Goal: Task Accomplishment & Management: Use online tool/utility

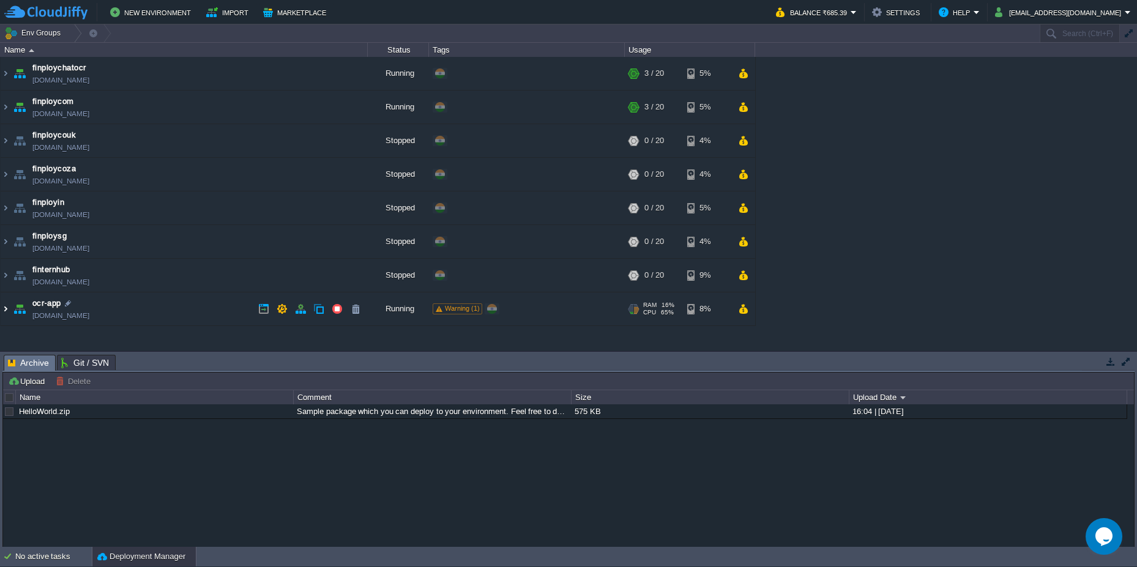
click at [4, 310] on img at bounding box center [6, 309] width 10 height 33
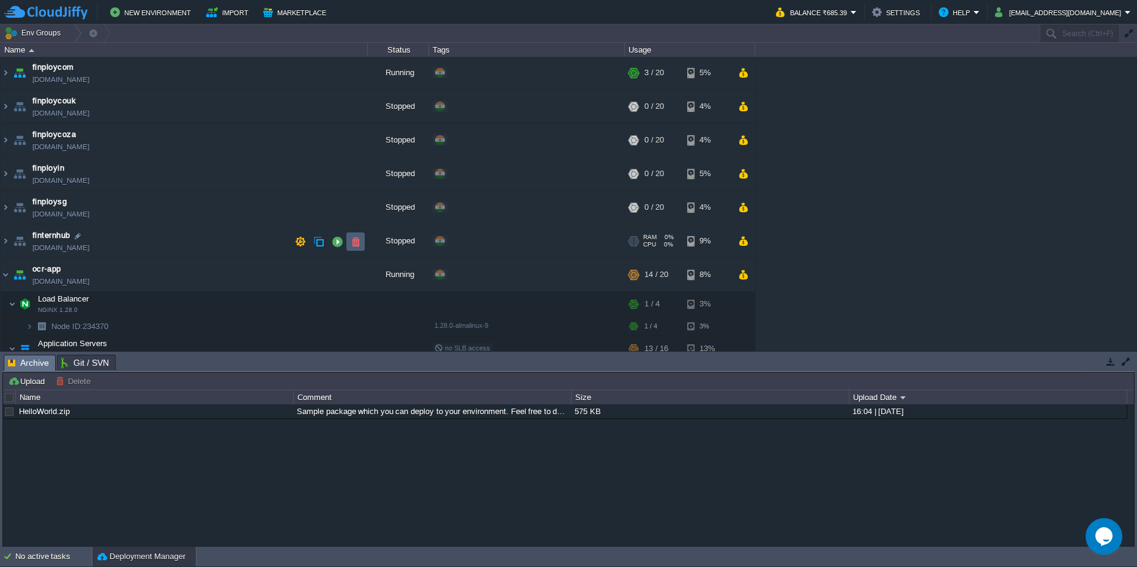
scroll to position [64, 0]
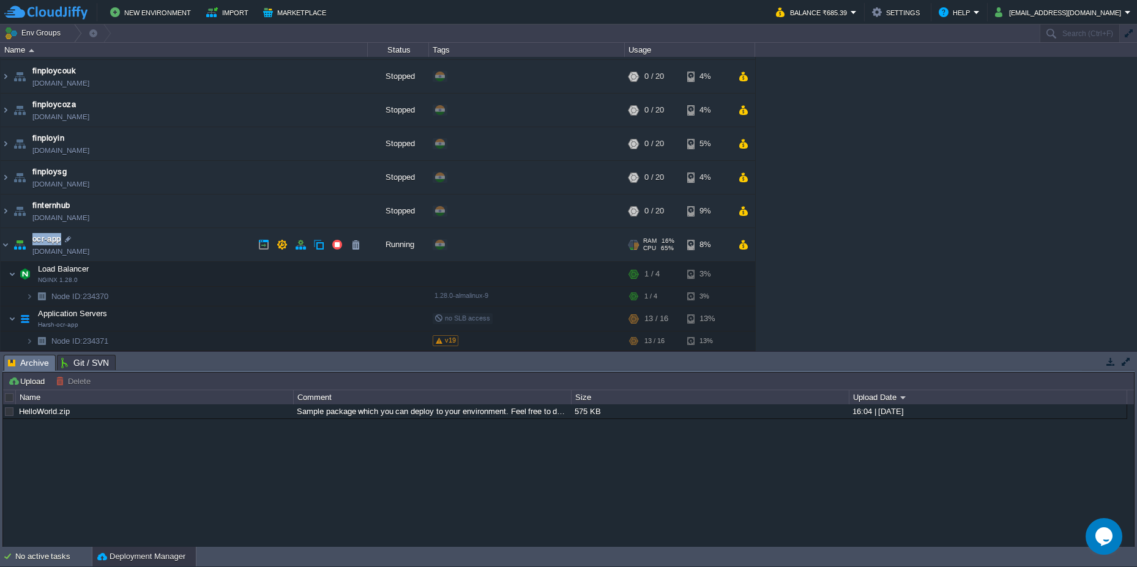
drag, startPoint x: 75, startPoint y: 242, endPoint x: 31, endPoint y: 238, distance: 44.2
click at [31, 238] on td "ocr-app [DOMAIN_NAME]" at bounding box center [184, 245] width 367 height 34
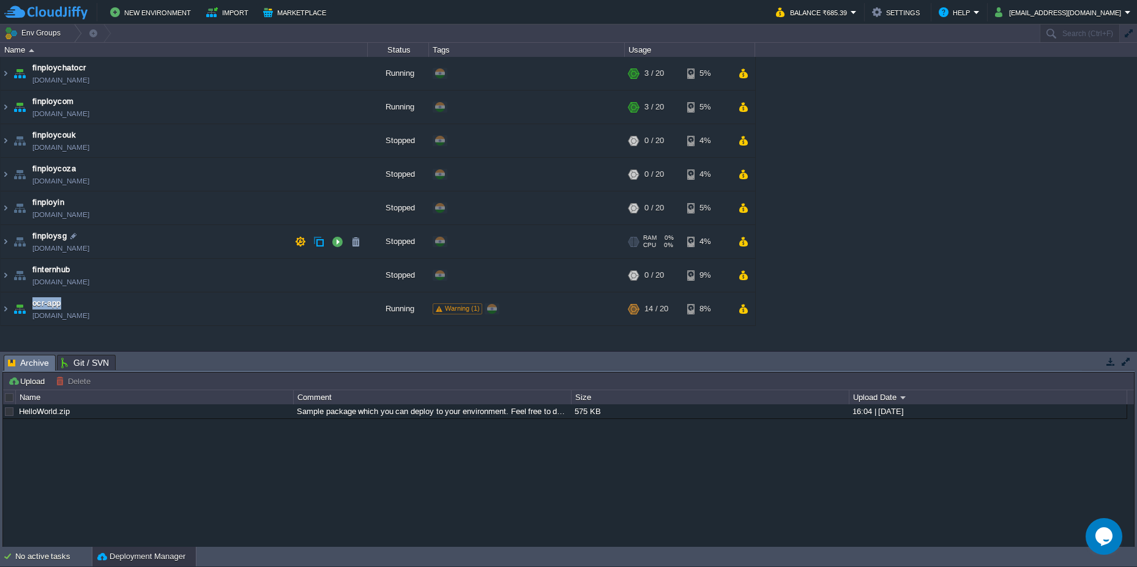
copy span "ocr-app"
click at [56, 563] on div "No active tasks" at bounding box center [53, 557] width 77 height 20
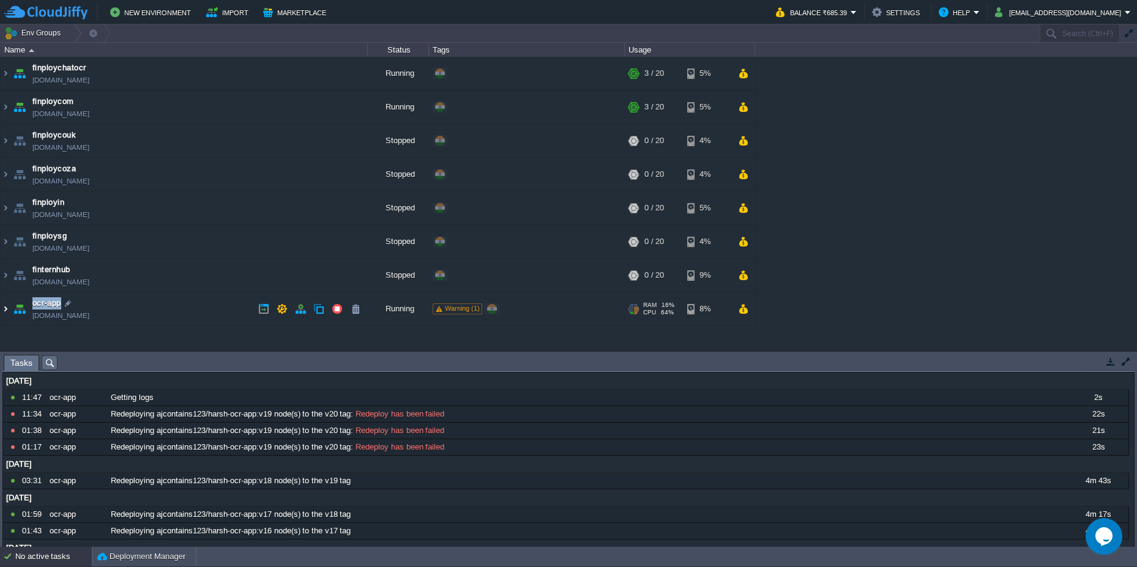
click at [2, 310] on img at bounding box center [6, 309] width 10 height 33
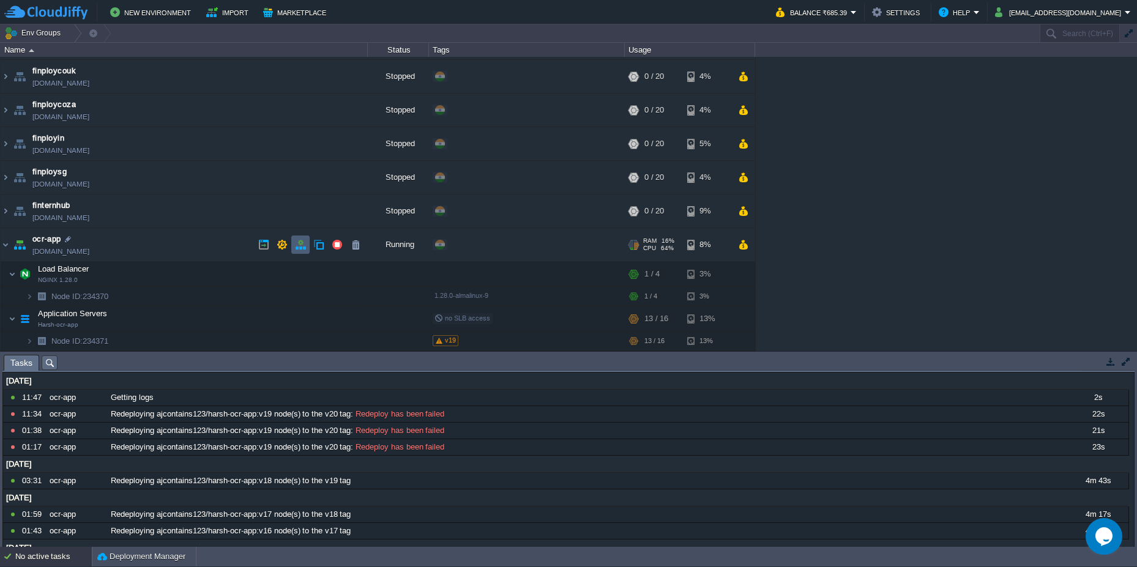
click at [299, 252] on td at bounding box center [300, 245] width 18 height 18
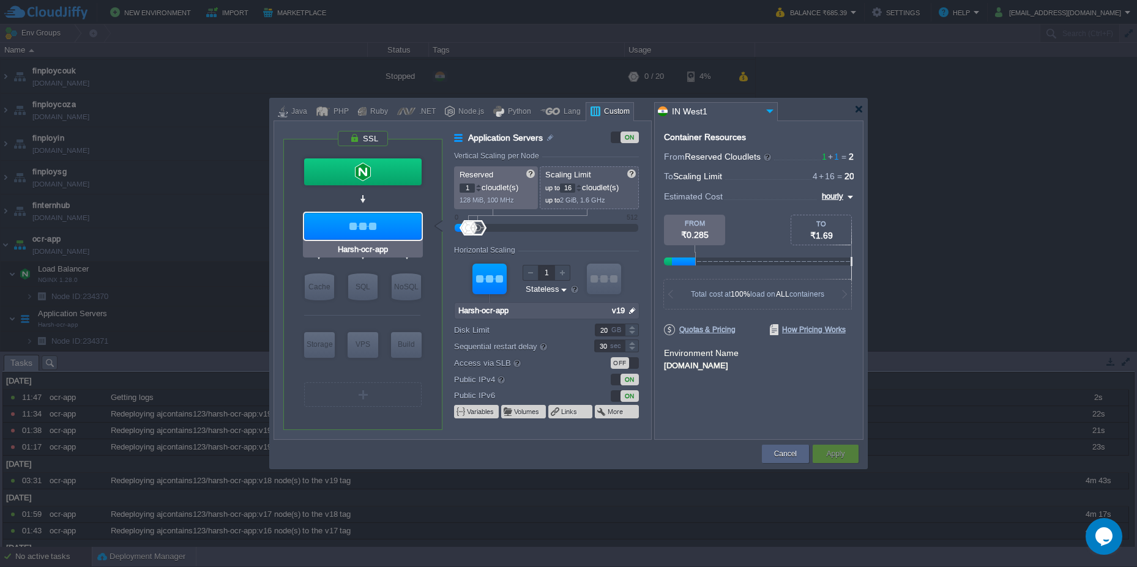
click at [395, 228] on div at bounding box center [363, 226] width 118 height 27
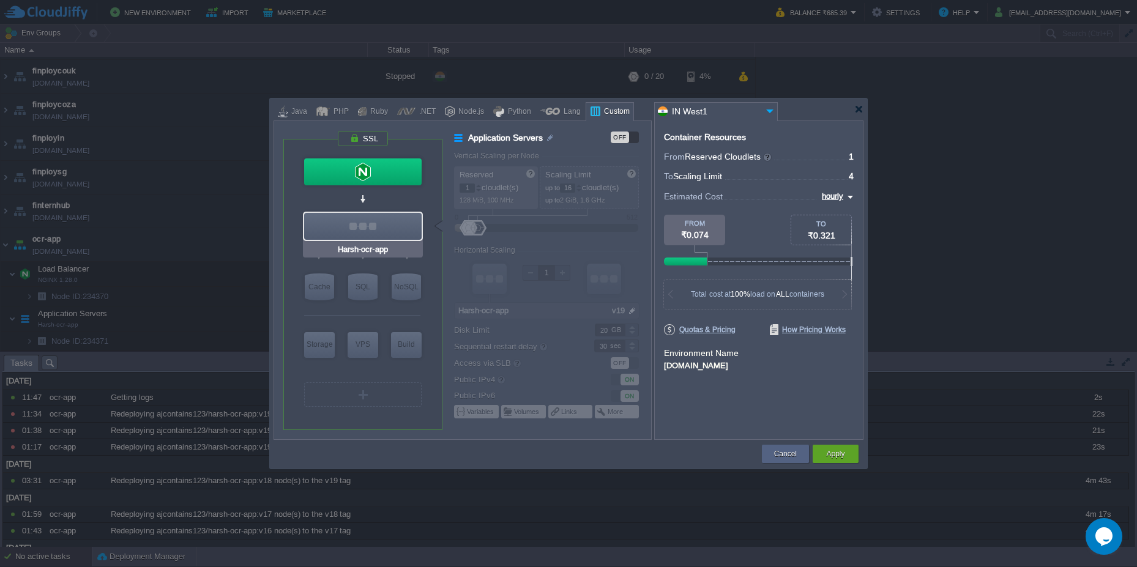
click at [395, 228] on div at bounding box center [363, 226] width 118 height 27
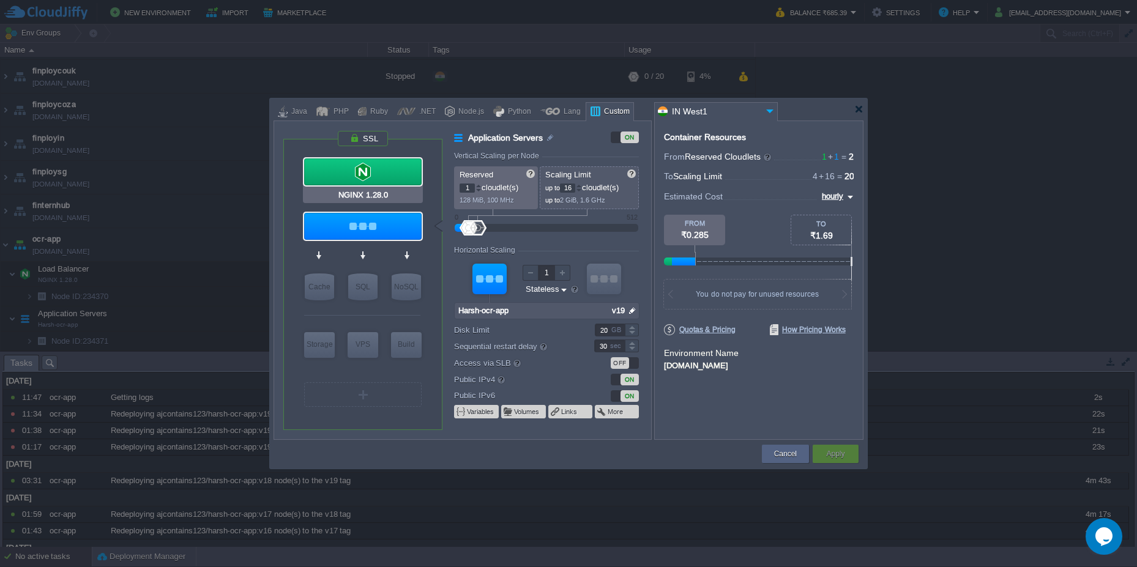
type input "Harsh-ocr-app"
click at [858, 113] on div at bounding box center [858, 109] width 9 height 9
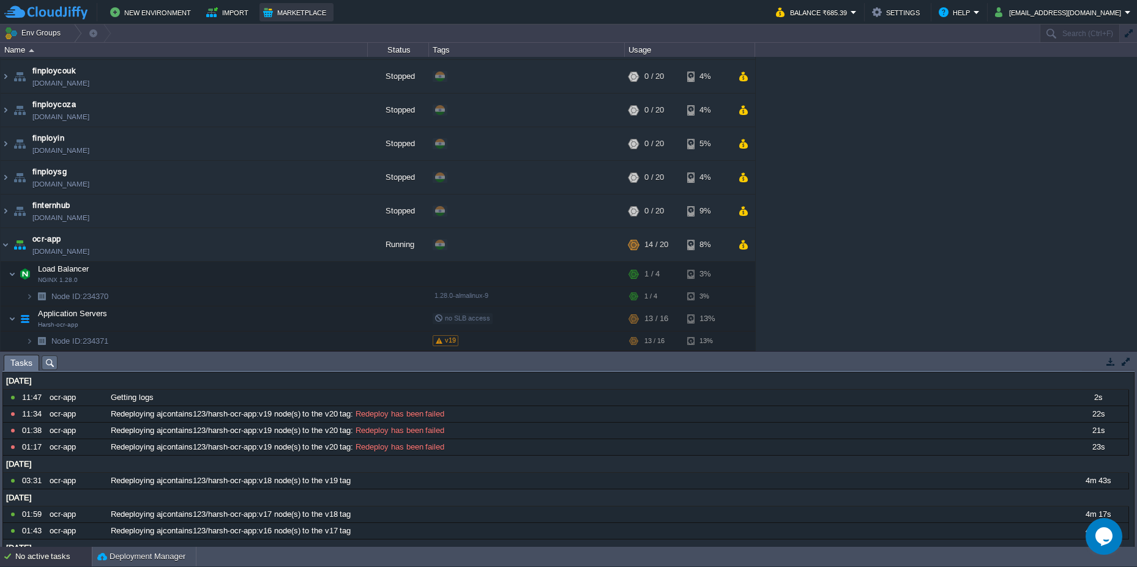
click at [302, 11] on button "Marketplace" at bounding box center [296, 12] width 67 height 15
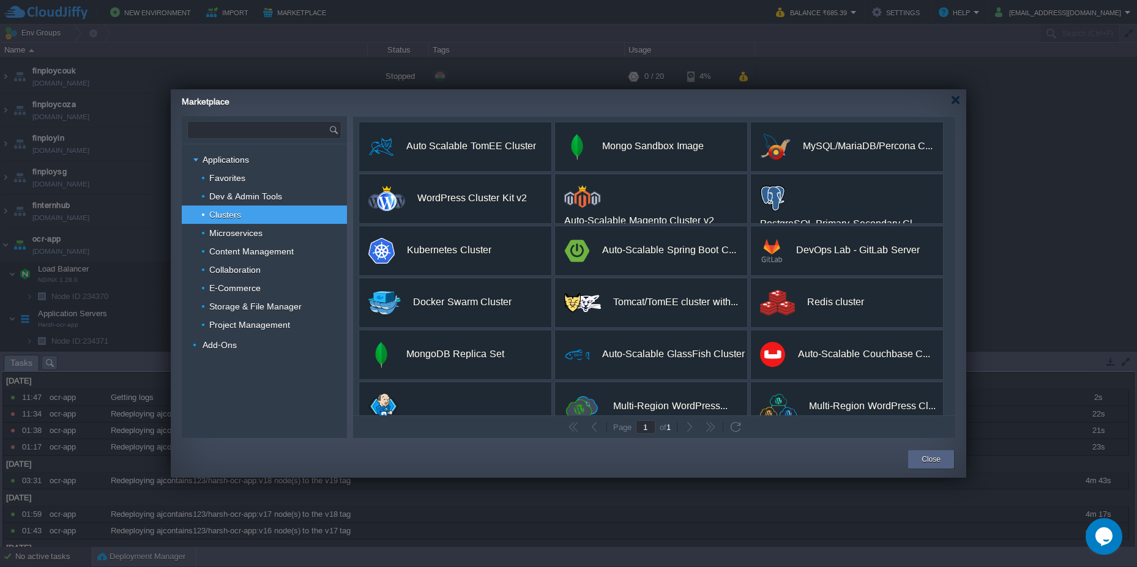
click at [269, 129] on input "text" at bounding box center [258, 130] width 141 height 17
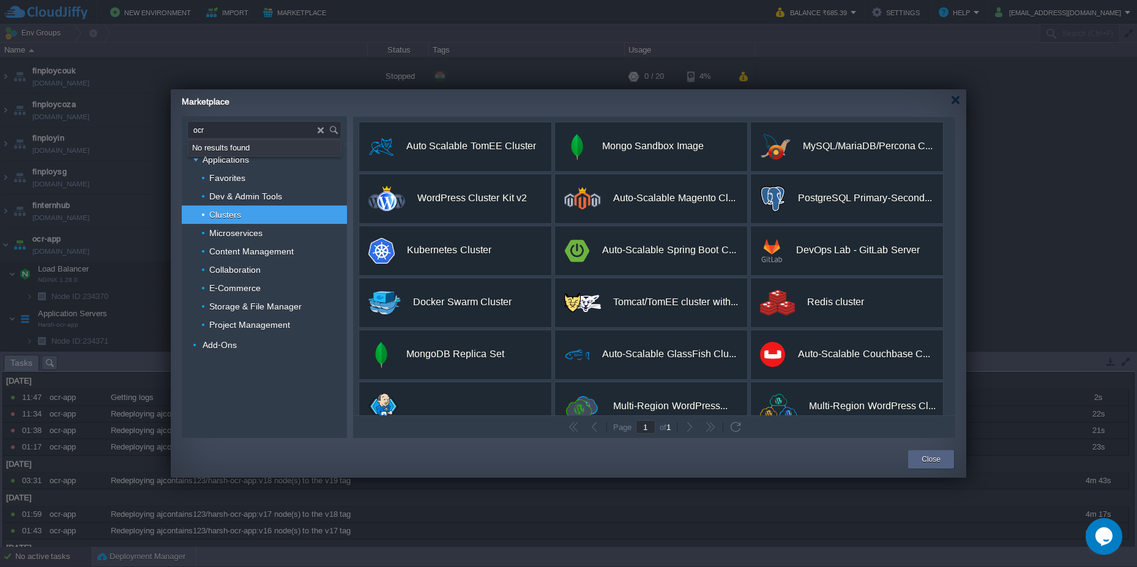
type input "ocr"
click at [957, 99] on div at bounding box center [955, 99] width 9 height 9
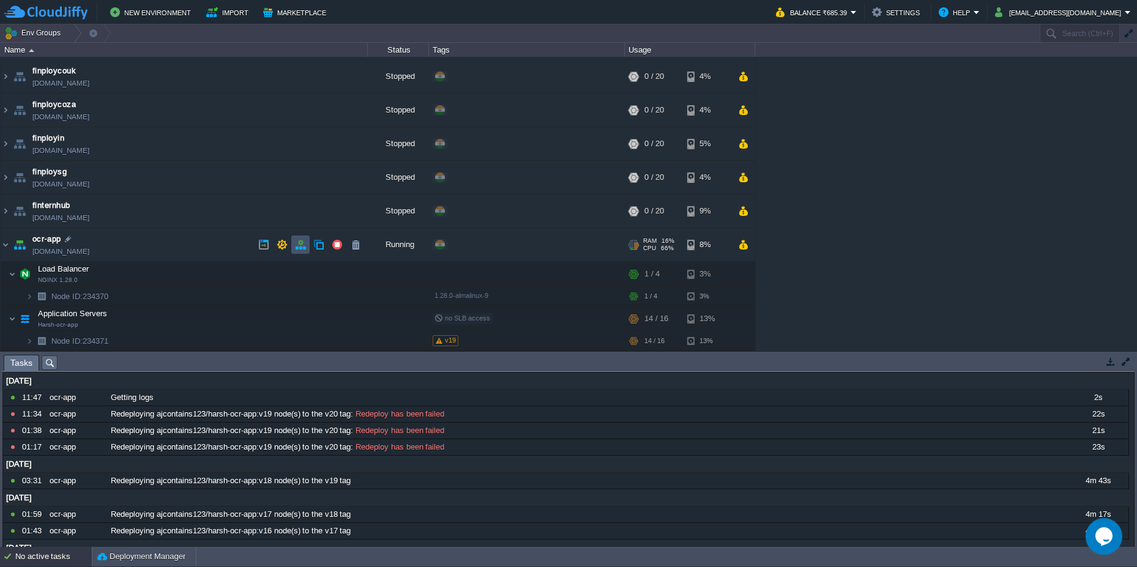
click at [297, 245] on button "button" at bounding box center [300, 244] width 11 height 11
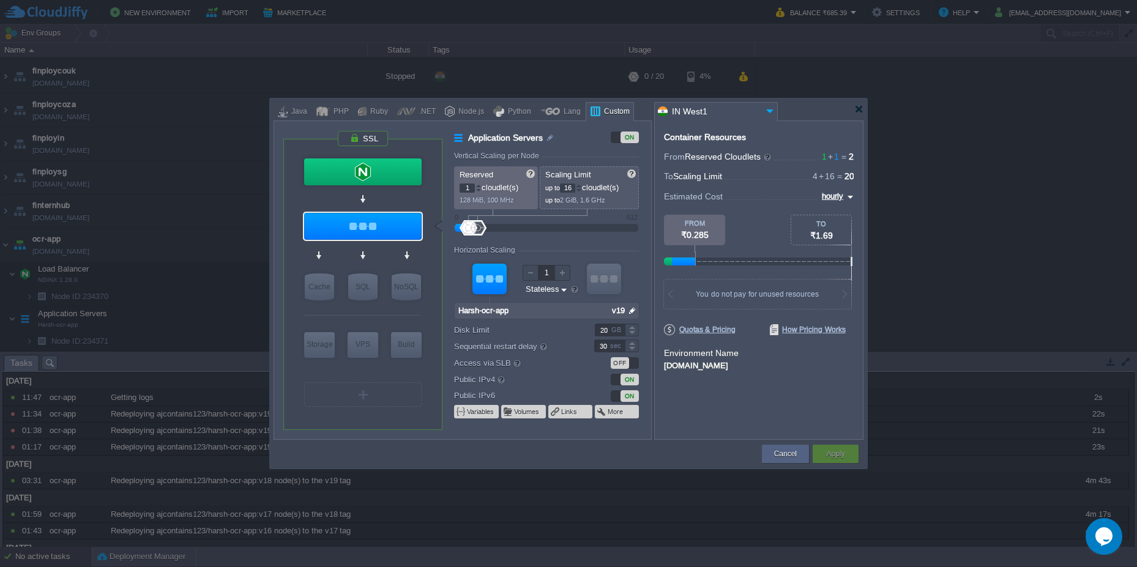
type input "NGINX 1.28.0"
click at [861, 110] on div at bounding box center [858, 109] width 9 height 9
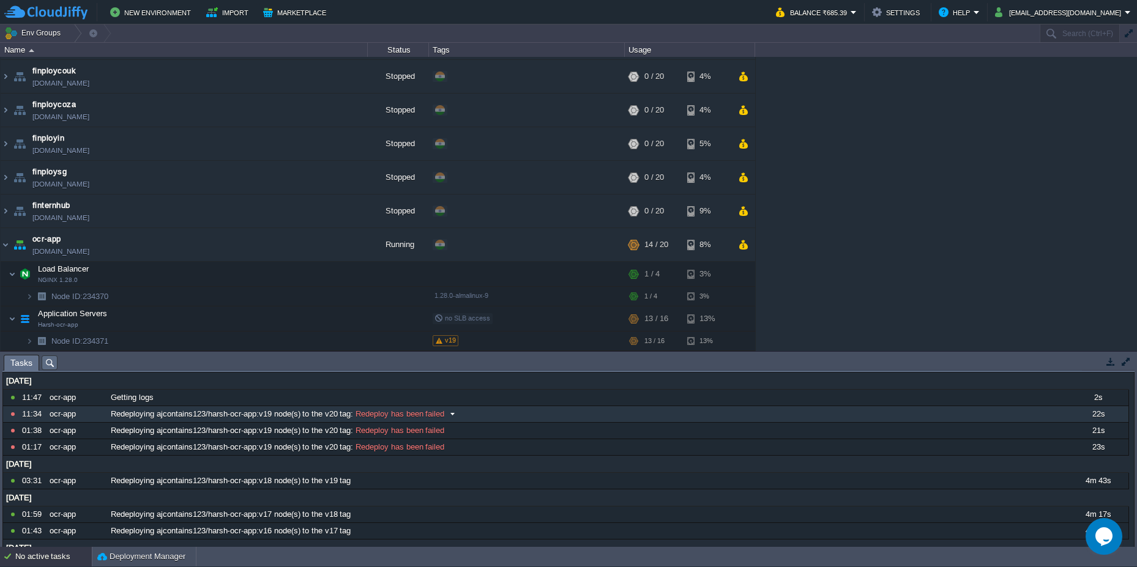
click at [0, 0] on button at bounding box center [0, 0] width 0 height 0
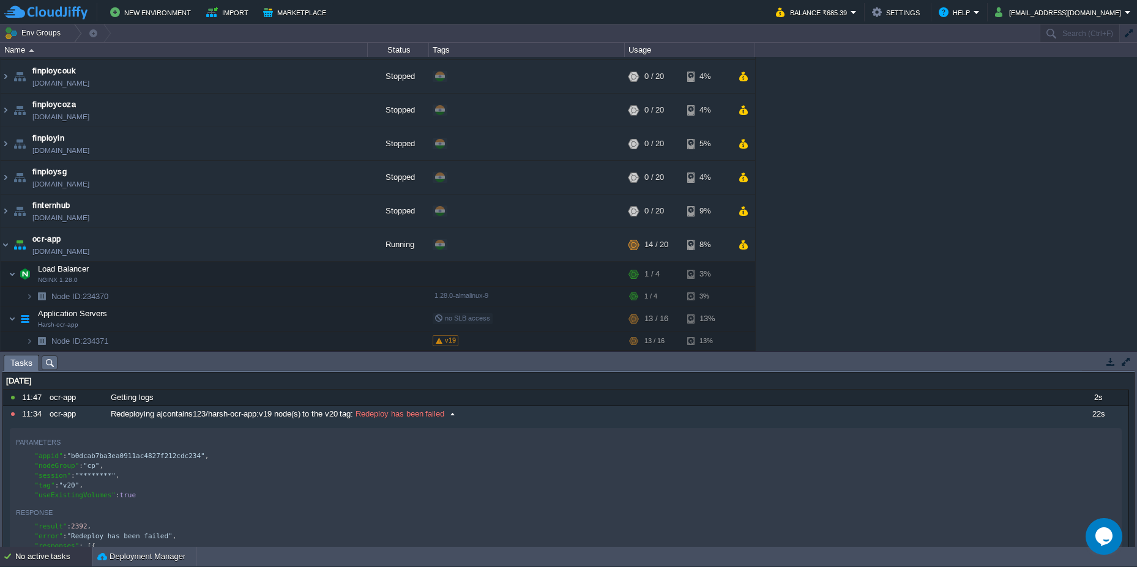
click at [452, 417] on span at bounding box center [452, 414] width 17 height 11
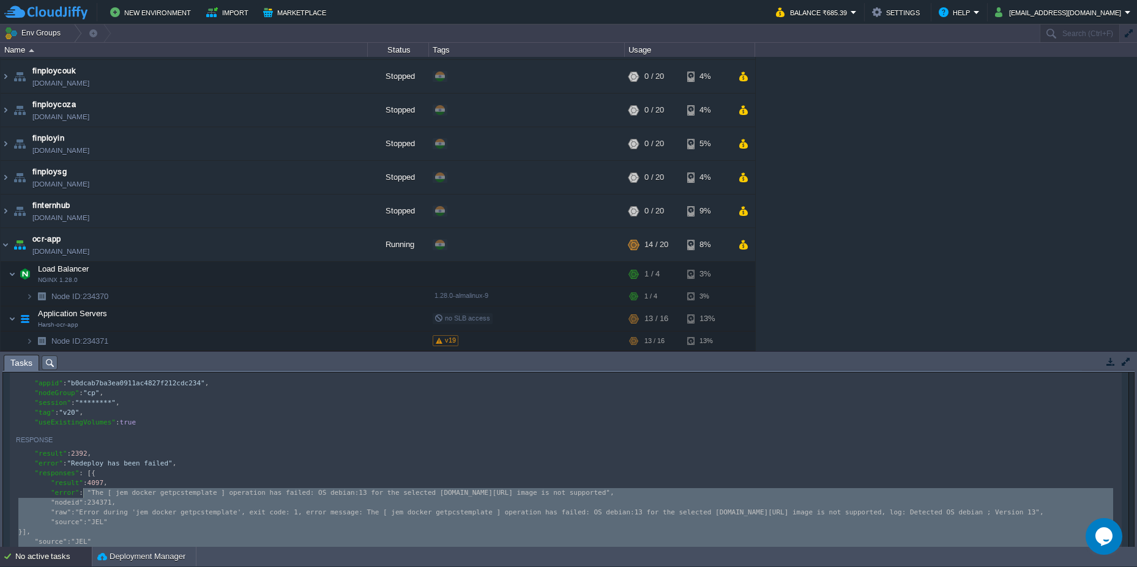
scroll to position [0, 0]
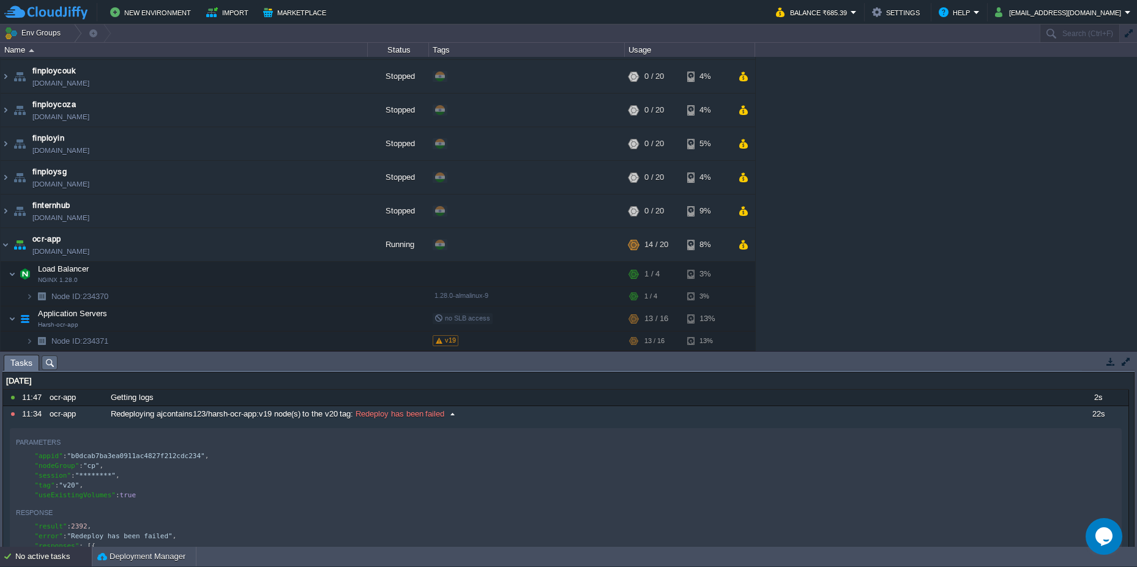
type textarea ""result": 2392, "error": "Redeploy has been failed", "responses": [{ "result": …"
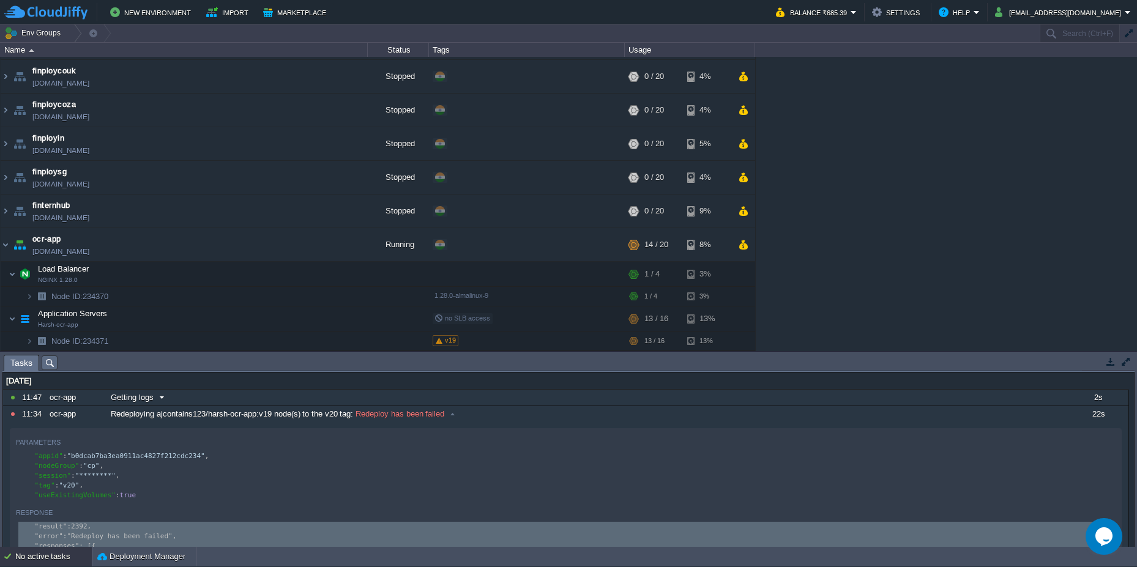
drag, startPoint x: 137, startPoint y: 483, endPoint x: 20, endPoint y: 403, distance: 141.4
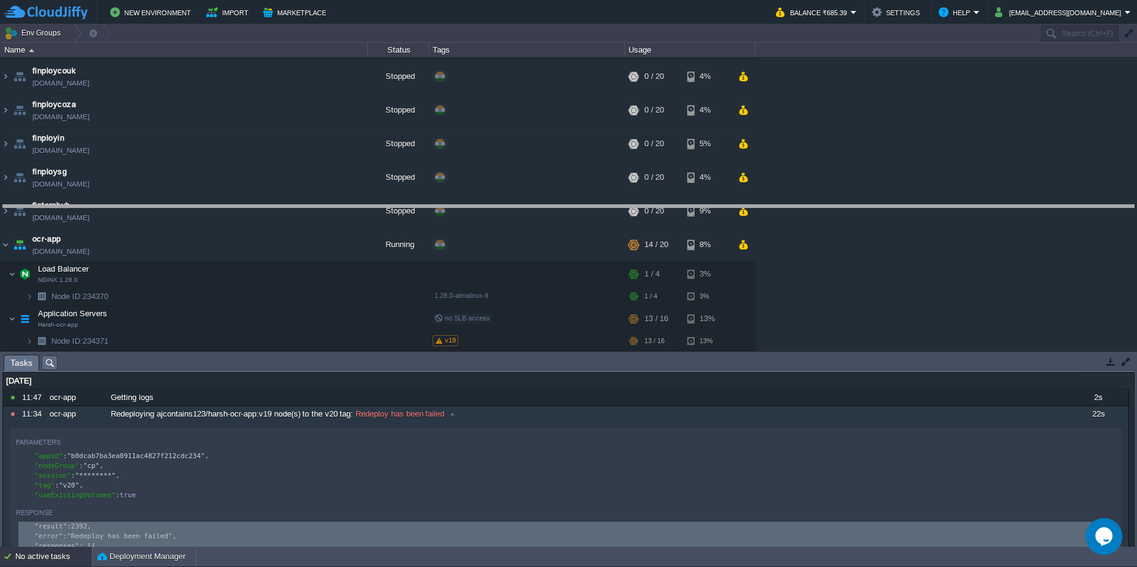
drag, startPoint x: 591, startPoint y: 370, endPoint x: 590, endPoint y: 220, distance: 150.0
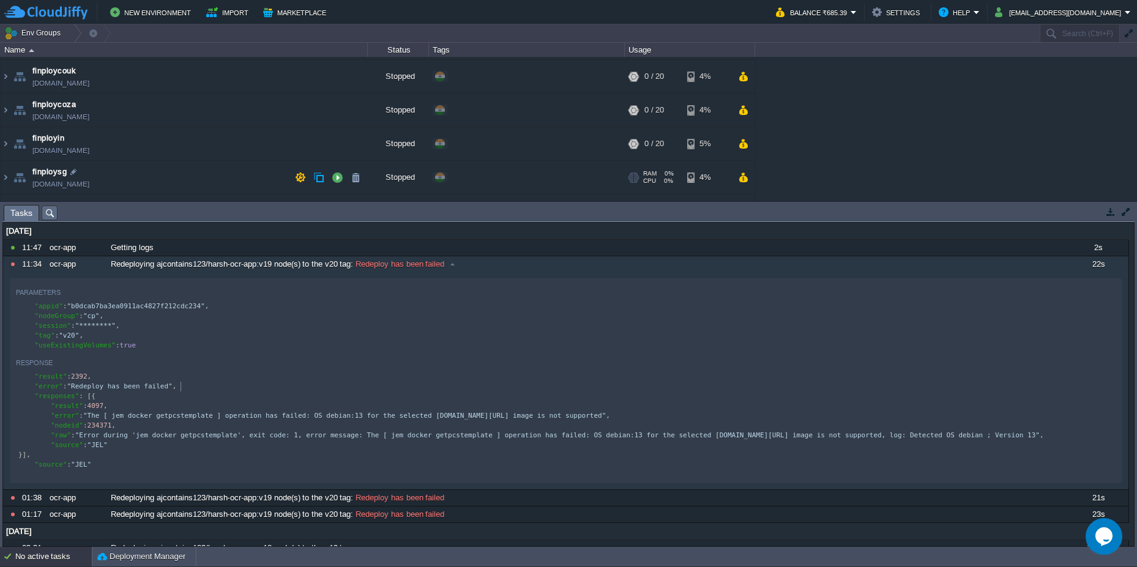
scroll to position [214, 0]
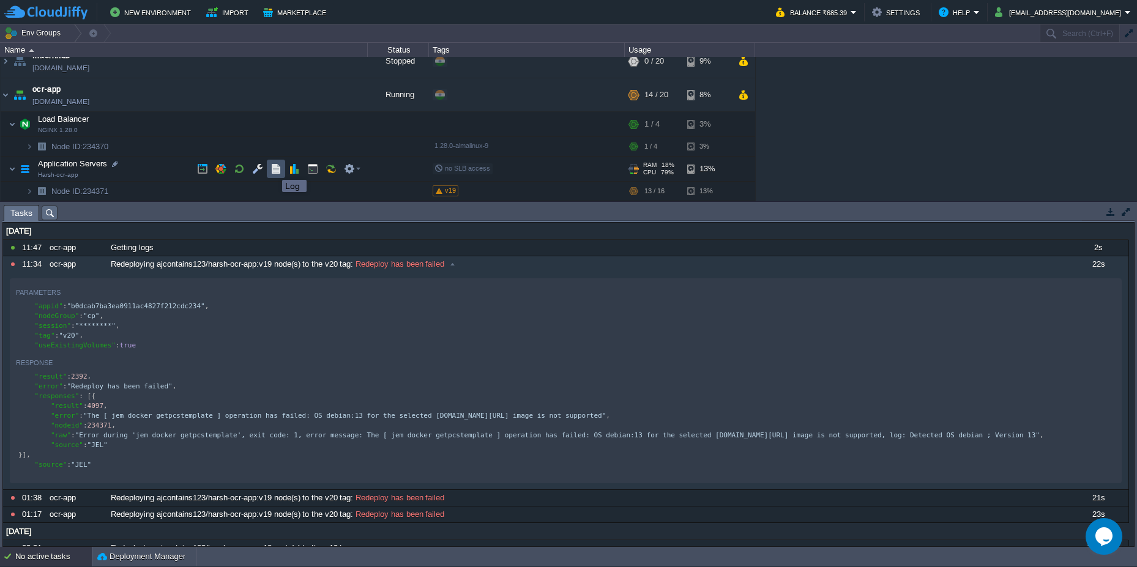
click at [273, 169] on button "button" at bounding box center [276, 168] width 11 height 11
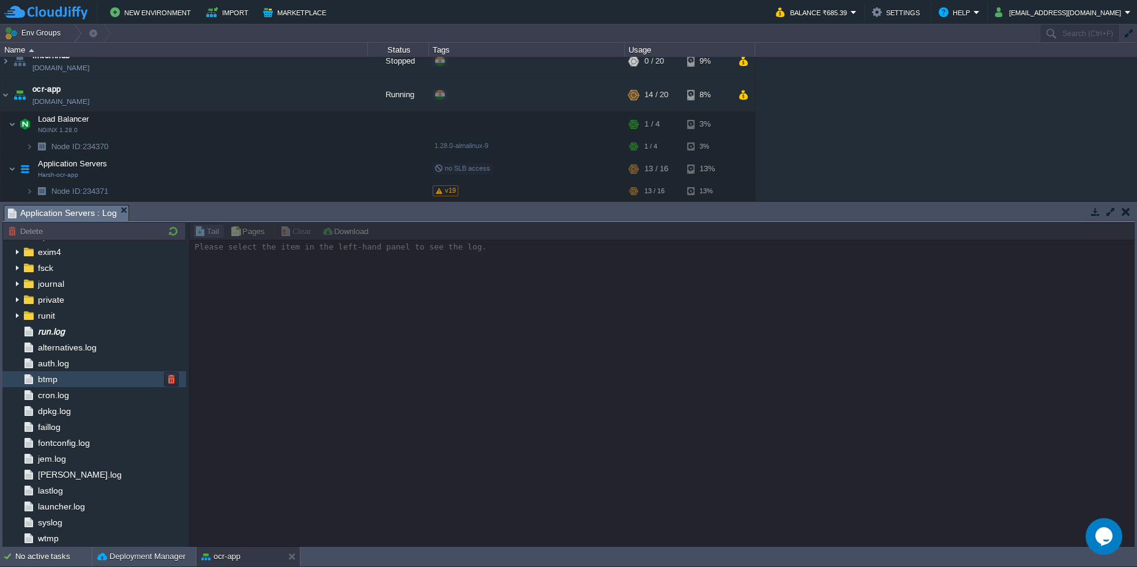
scroll to position [0, 0]
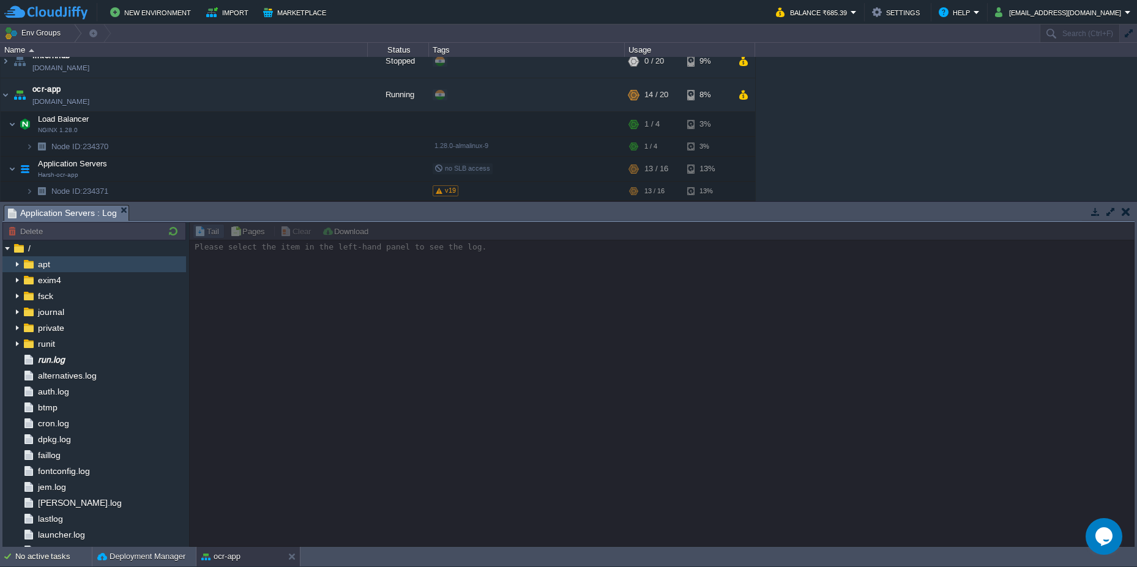
click at [18, 264] on img at bounding box center [17, 264] width 10 height 16
click at [17, 266] on img at bounding box center [17, 264] width 10 height 16
click at [16, 313] on img at bounding box center [17, 312] width 10 height 16
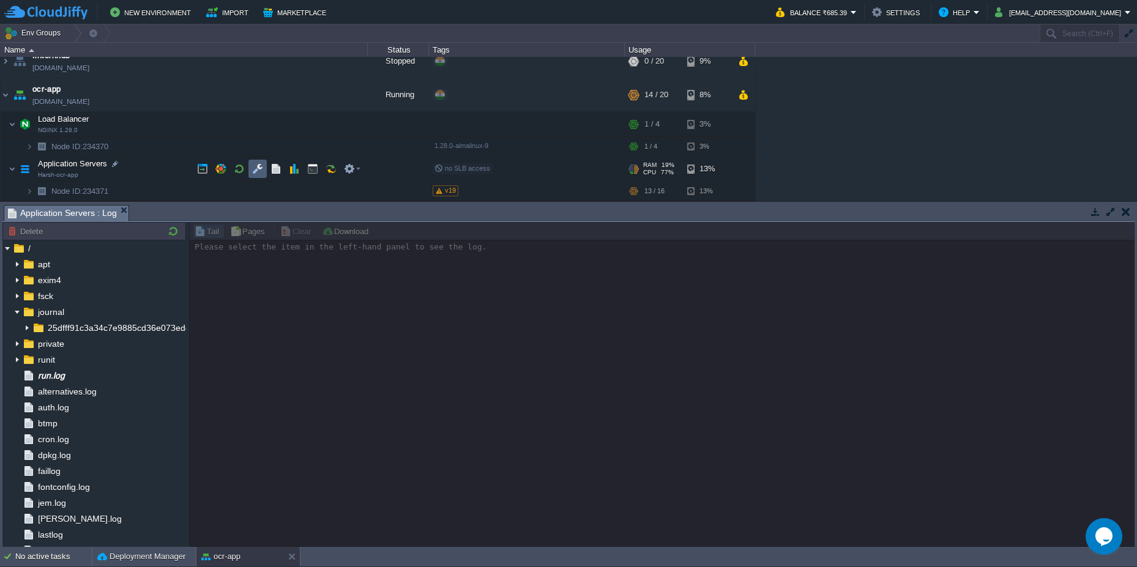
click at [258, 171] on button "button" at bounding box center [257, 168] width 11 height 11
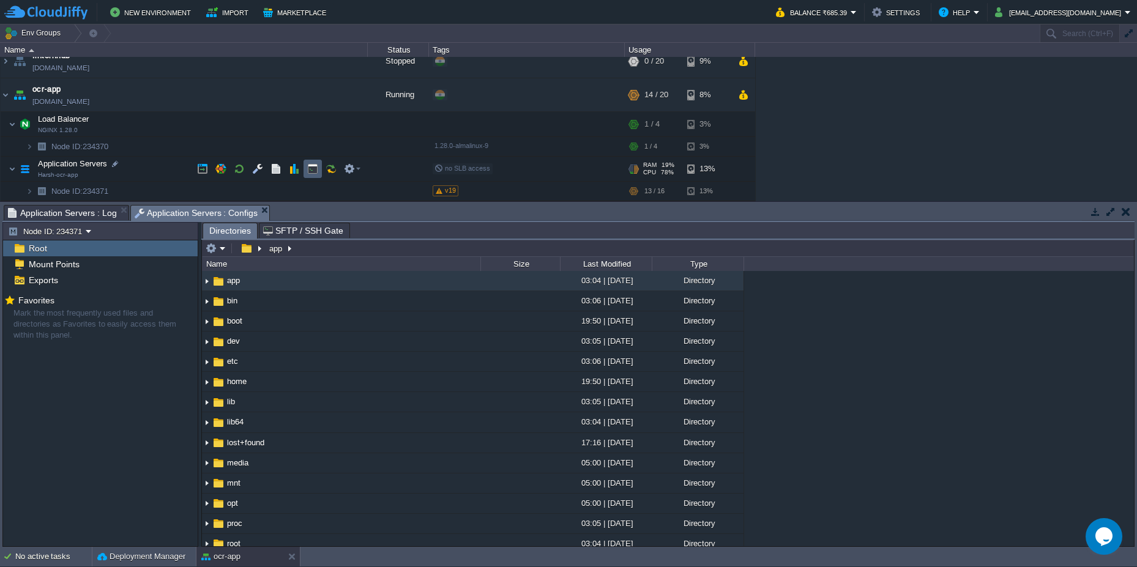
click at [312, 171] on button "button" at bounding box center [312, 168] width 11 height 11
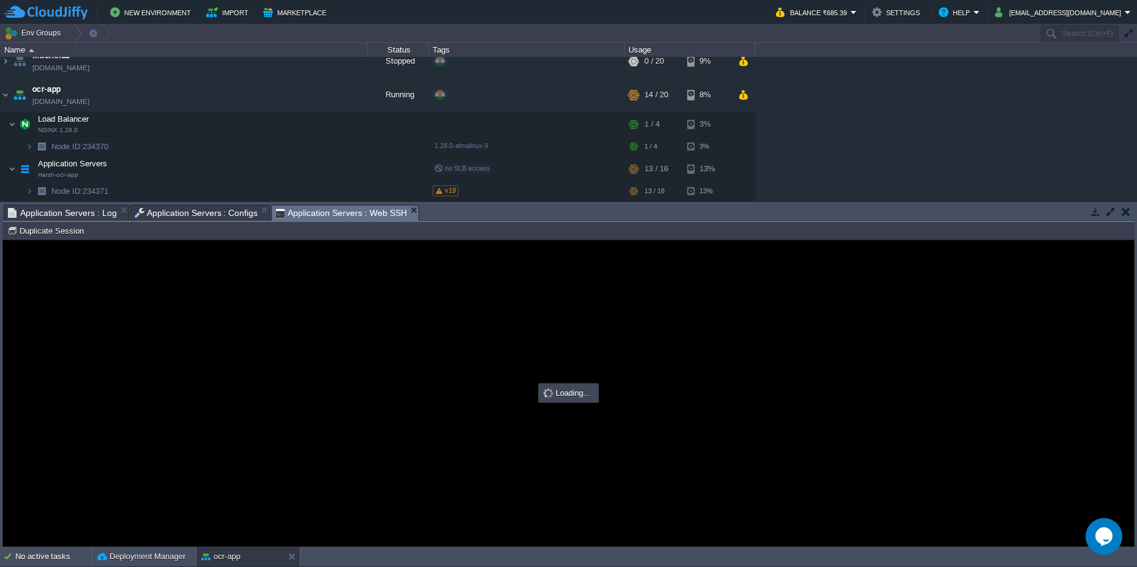
type input "#000000"
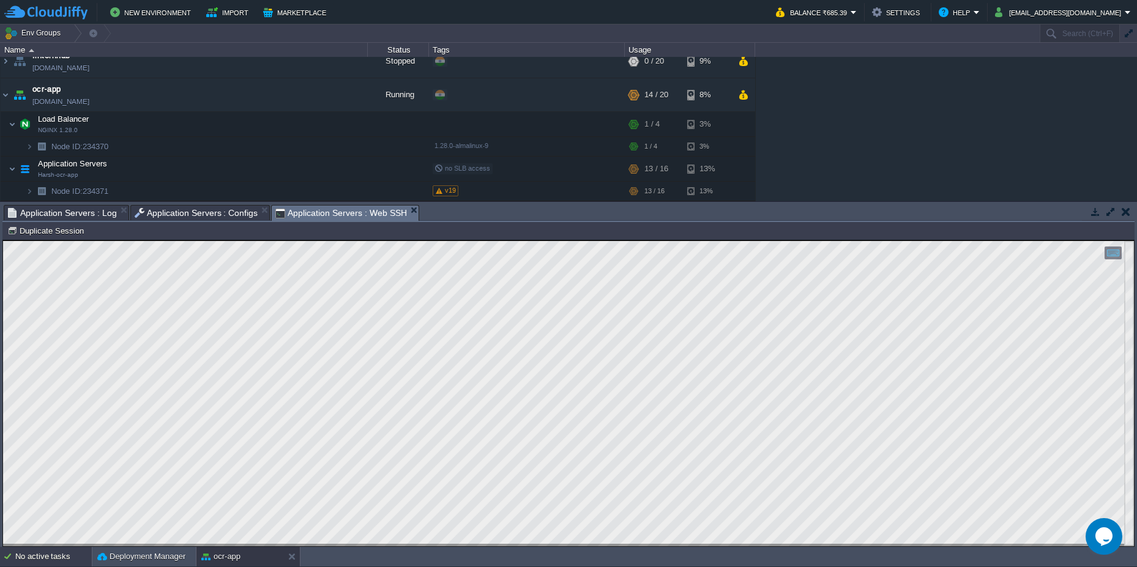
click at [53, 557] on div "No active tasks" at bounding box center [53, 557] width 77 height 20
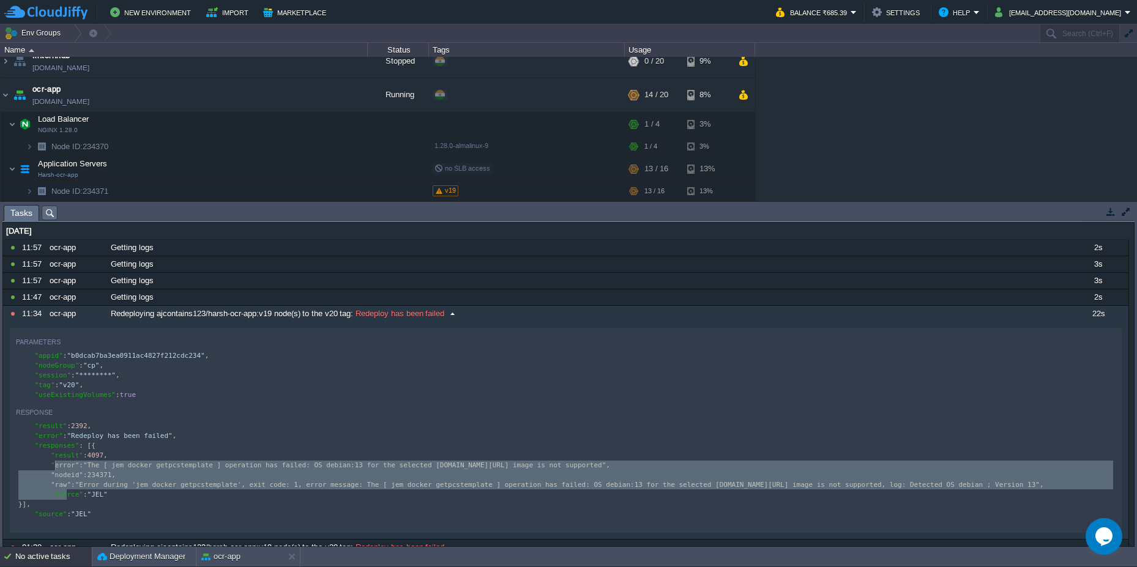
type textarea ""error": "The [ jem docker getpcstemplate ] operation has failed: OS debian:13 …"
drag, startPoint x: 1102, startPoint y: 496, endPoint x: 51, endPoint y: 471, distance: 1050.7
click at [312, 419] on div "Response" at bounding box center [566, 412] width 1100 height 15
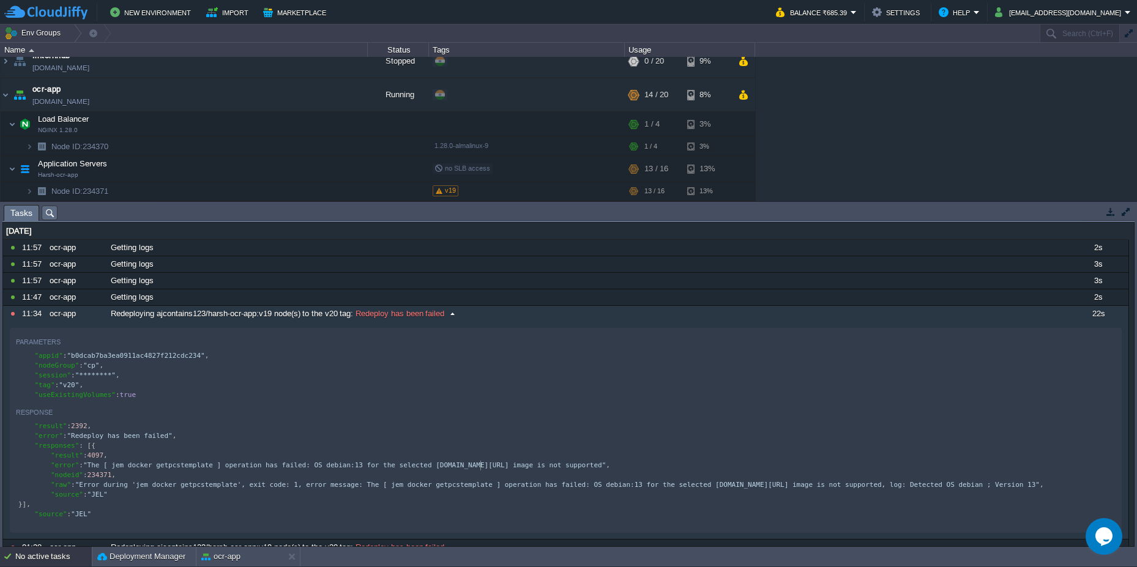
click at [479, 474] on pre ""nodeid" : 234371 ," at bounding box center [568, 476] width 1104 height 10
type textarea "[PERSON_NAME][DOMAIN_NAME][URL]"
drag, startPoint x: 608, startPoint y: 469, endPoint x: 454, endPoint y: 472, distance: 154.3
click at [272, 172] on button "button" at bounding box center [276, 168] width 11 height 11
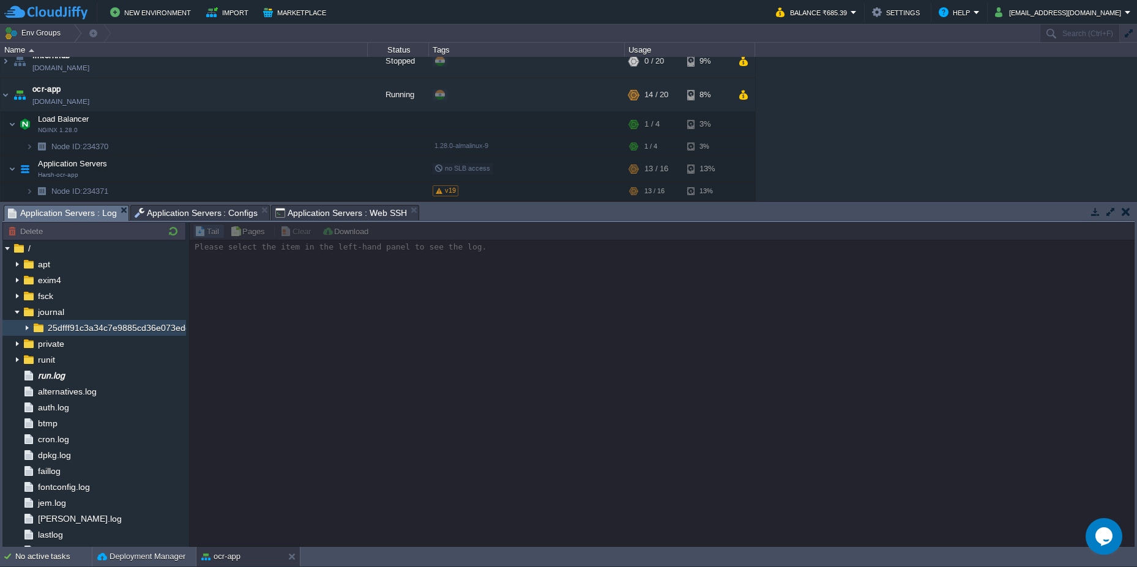
click at [27, 327] on img at bounding box center [27, 328] width 10 height 16
click at [16, 313] on img at bounding box center [17, 312] width 10 height 16
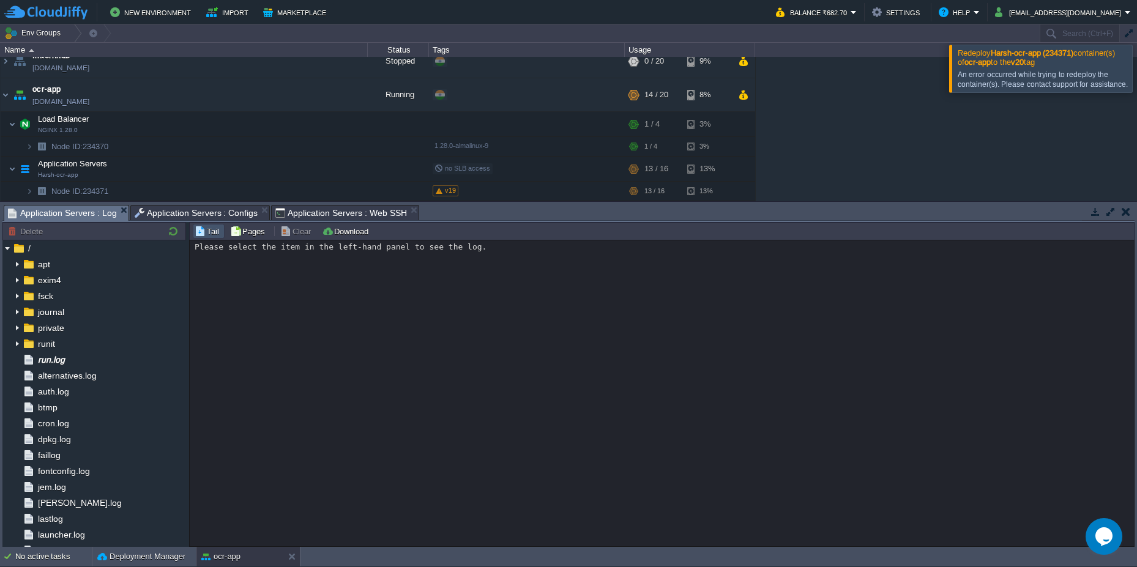
scroll to position [125, 0]
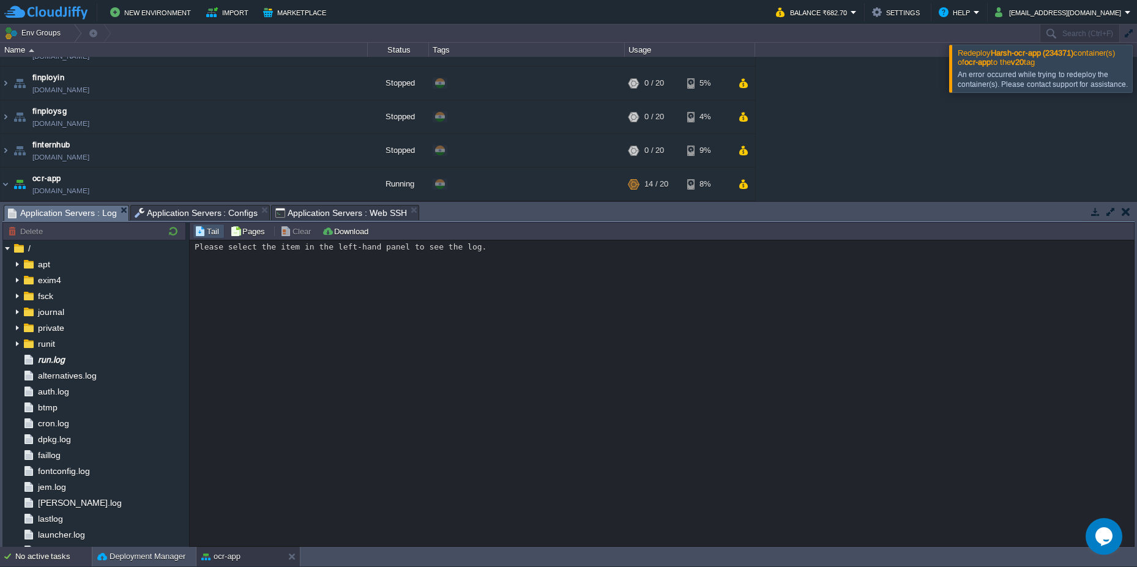
click at [28, 560] on div "No active tasks" at bounding box center [53, 557] width 77 height 20
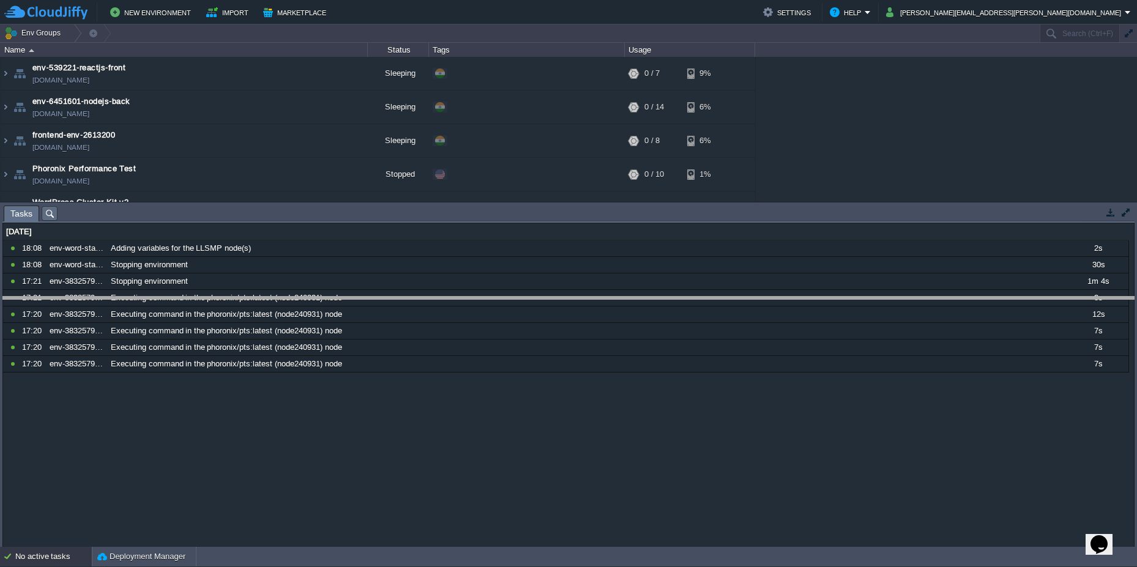
drag, startPoint x: 260, startPoint y: 216, endPoint x: 269, endPoint y: 313, distance: 97.8
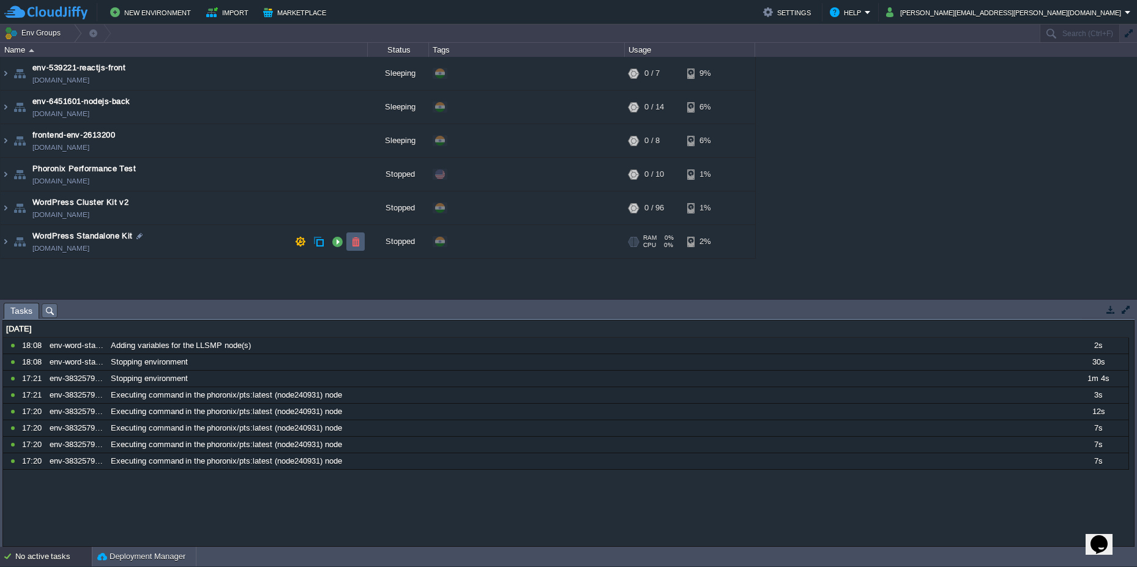
click at [353, 241] on button "button" at bounding box center [355, 241] width 11 height 11
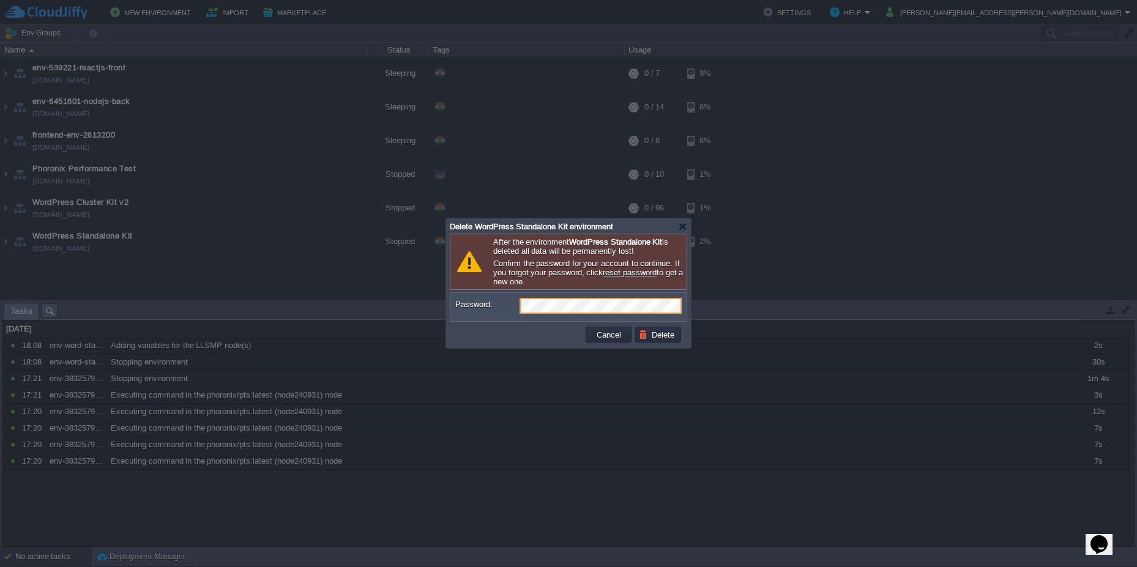
click at [547, 336] on td at bounding box center [518, 335] width 131 height 20
click at [652, 336] on button "Delete" at bounding box center [658, 334] width 39 height 11
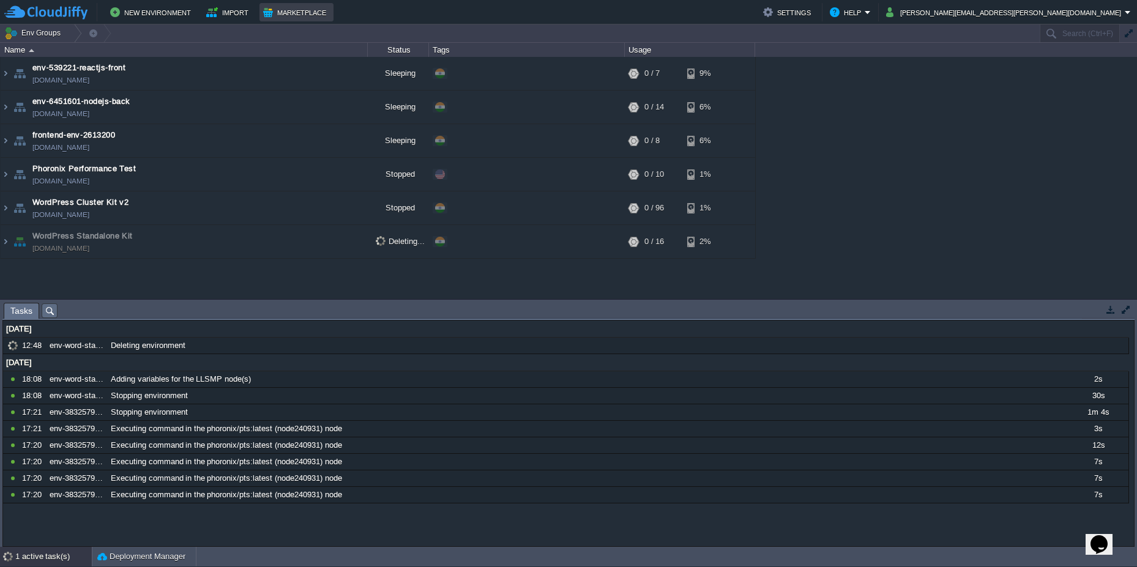
click at [311, 10] on button "Marketplace" at bounding box center [296, 12] width 67 height 15
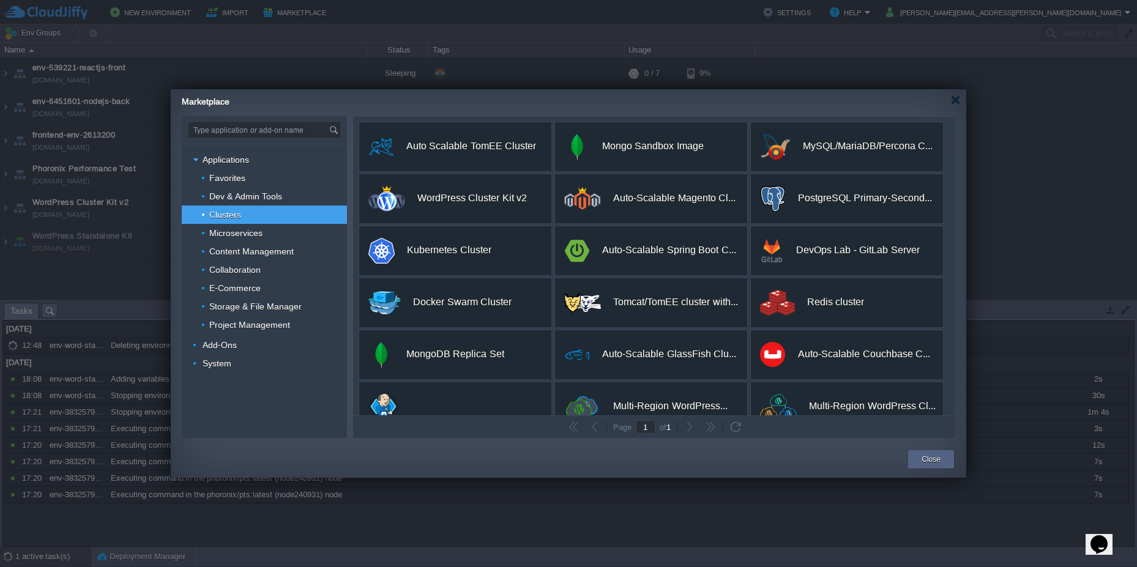
click at [960, 99] on div "Marketplace" at bounding box center [574, 99] width 785 height 21
click at [957, 103] on div at bounding box center [955, 99] width 9 height 9
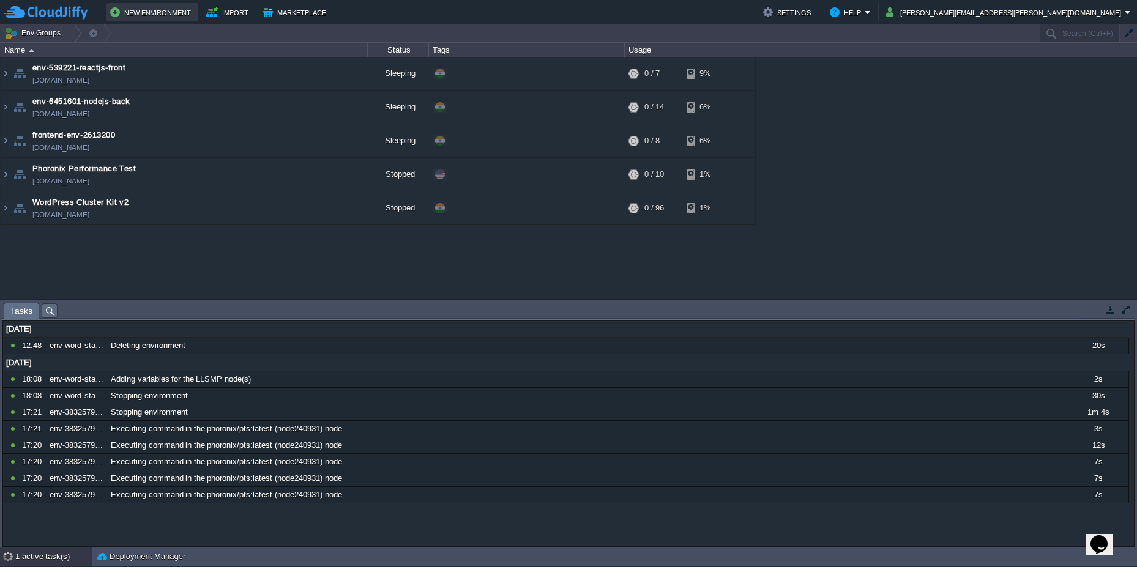
click at [160, 17] on button "New Environment" at bounding box center [152, 12] width 84 height 15
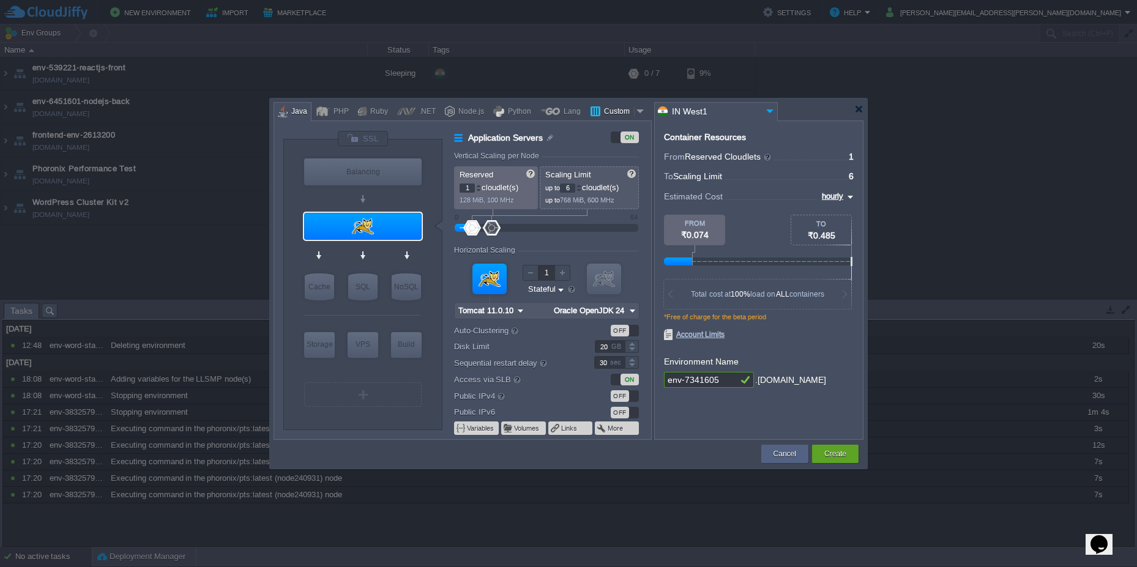
click at [613, 111] on div "Custom" at bounding box center [617, 112] width 34 height 18
type input "Application Servers"
type input "16"
type input "Docker Image"
type input "Stateless"
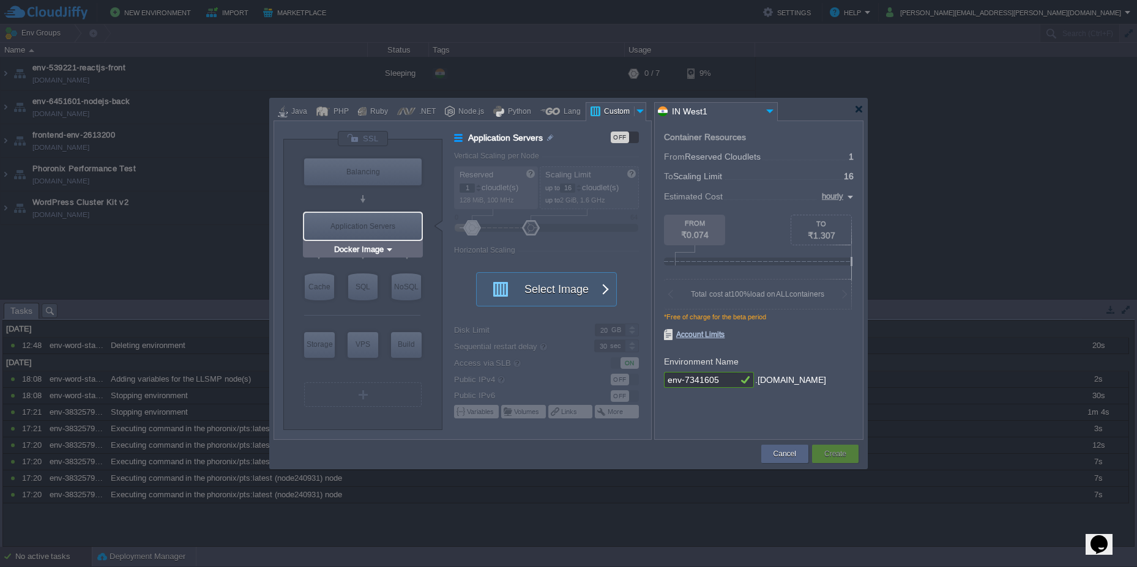
click at [386, 223] on div "Application Servers" at bounding box center [363, 226] width 118 height 27
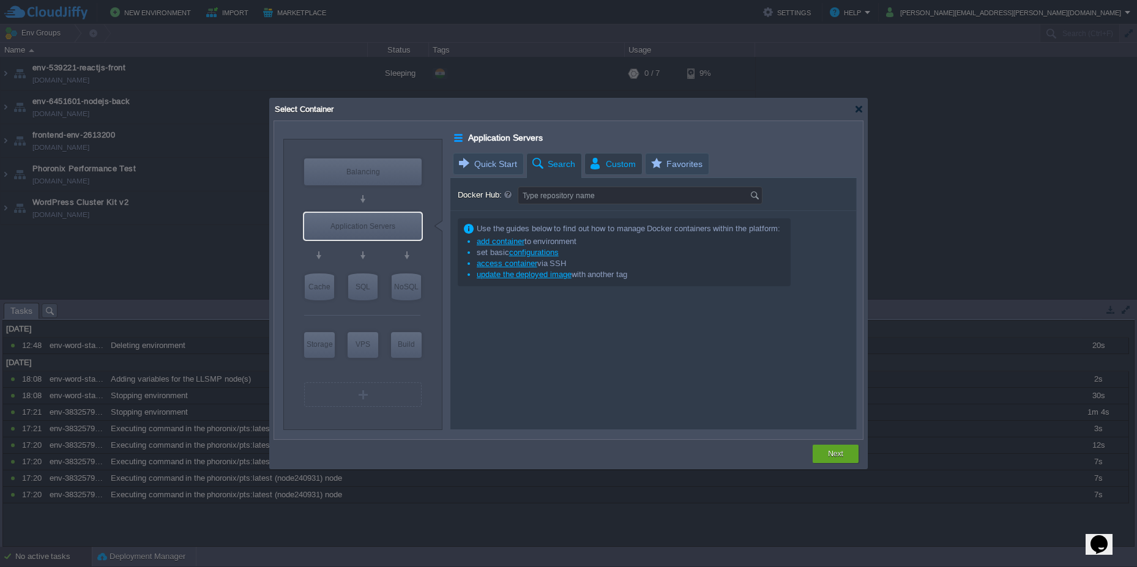
click at [625, 165] on span "Custom" at bounding box center [612, 164] width 47 height 21
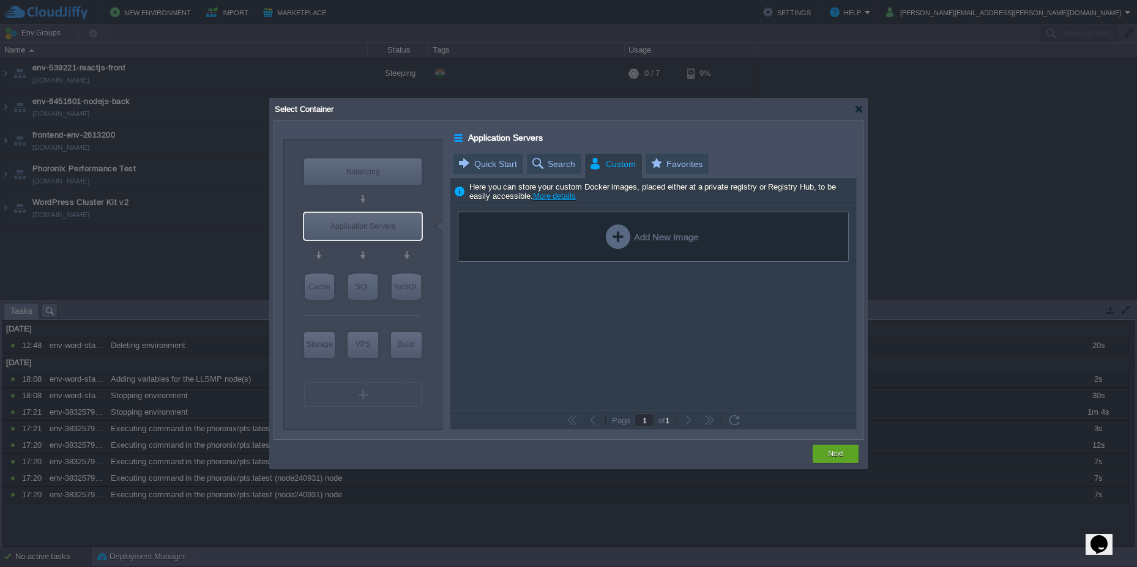
click at [628, 239] on div "Add New Image" at bounding box center [652, 237] width 92 height 24
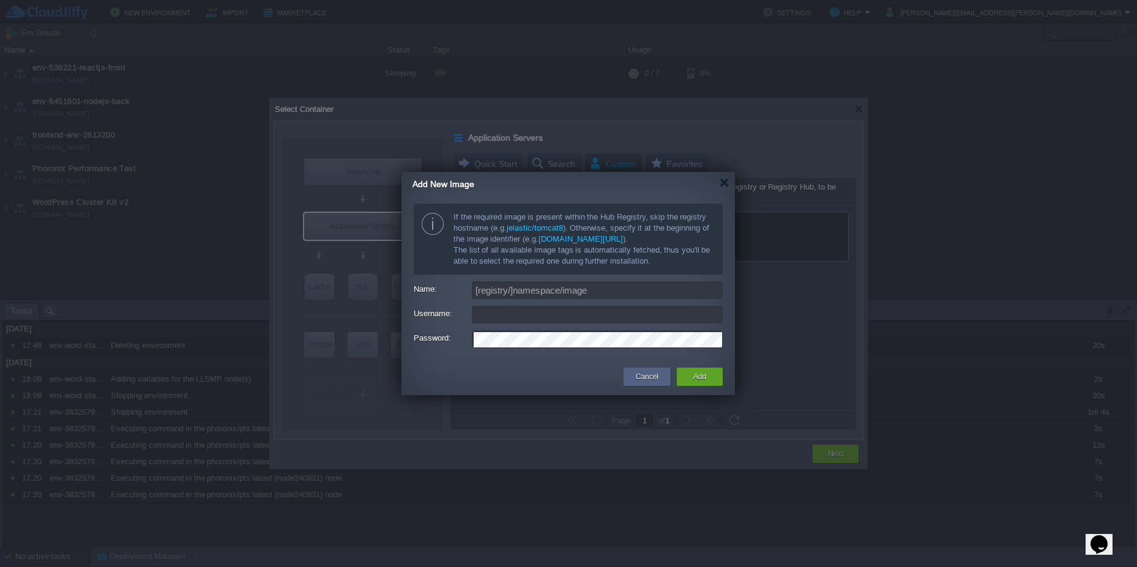
click at [501, 308] on input "Username:" at bounding box center [597, 315] width 251 height 18
type input "ajinkya.lawand@leapswitch.com"
click at [691, 376] on div "Add" at bounding box center [700, 377] width 28 height 18
click at [576, 288] on input "Name:" at bounding box center [597, 291] width 251 height 18
type input "[registry/]namespace/image"
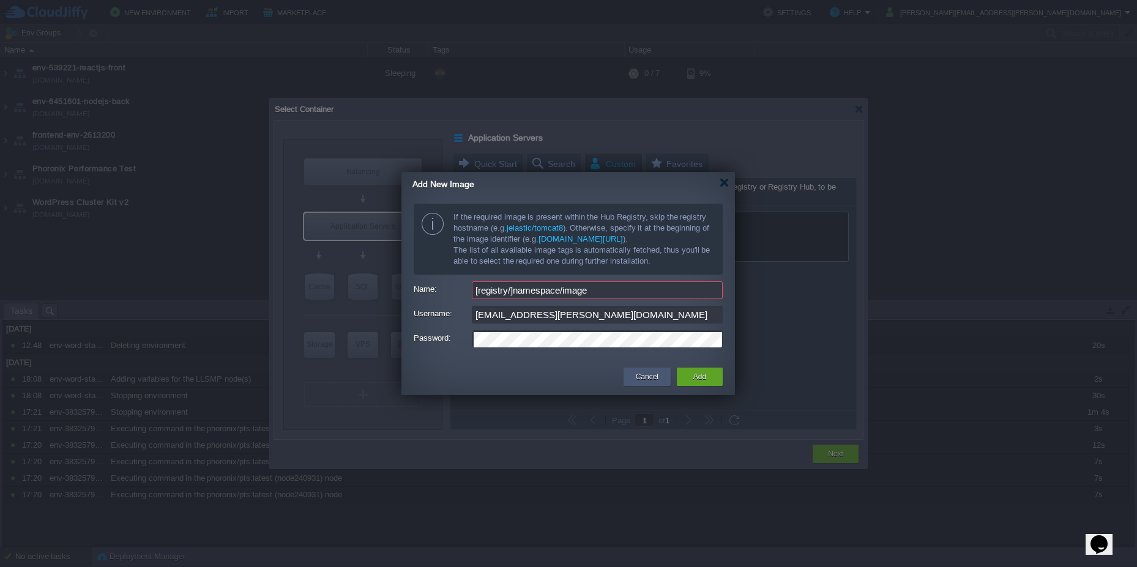
click at [659, 377] on div "Cancel" at bounding box center [647, 377] width 29 height 18
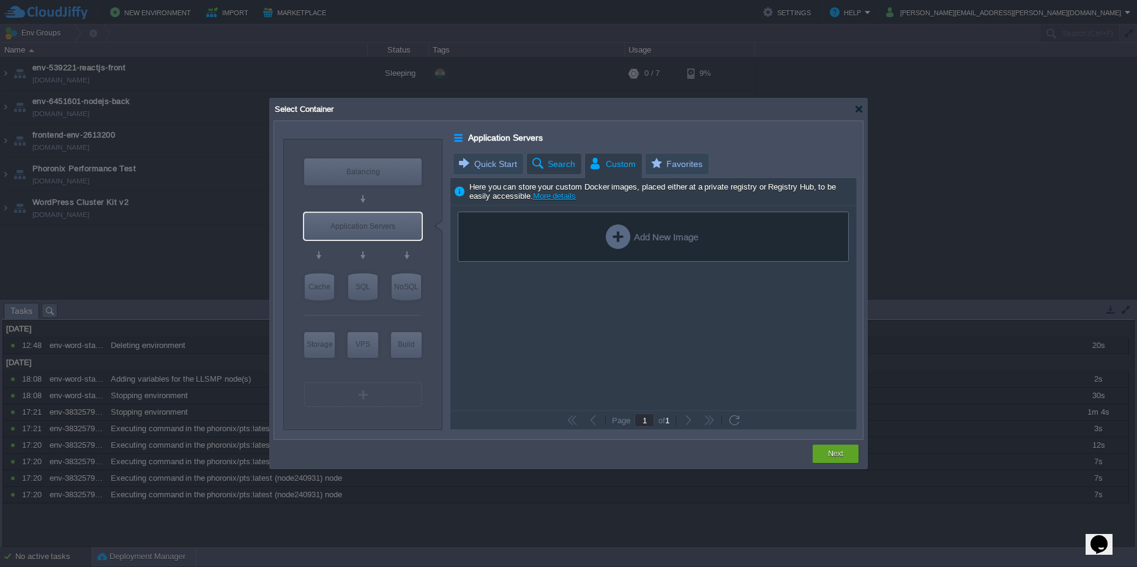
click at [564, 171] on span "Search" at bounding box center [553, 164] width 45 height 21
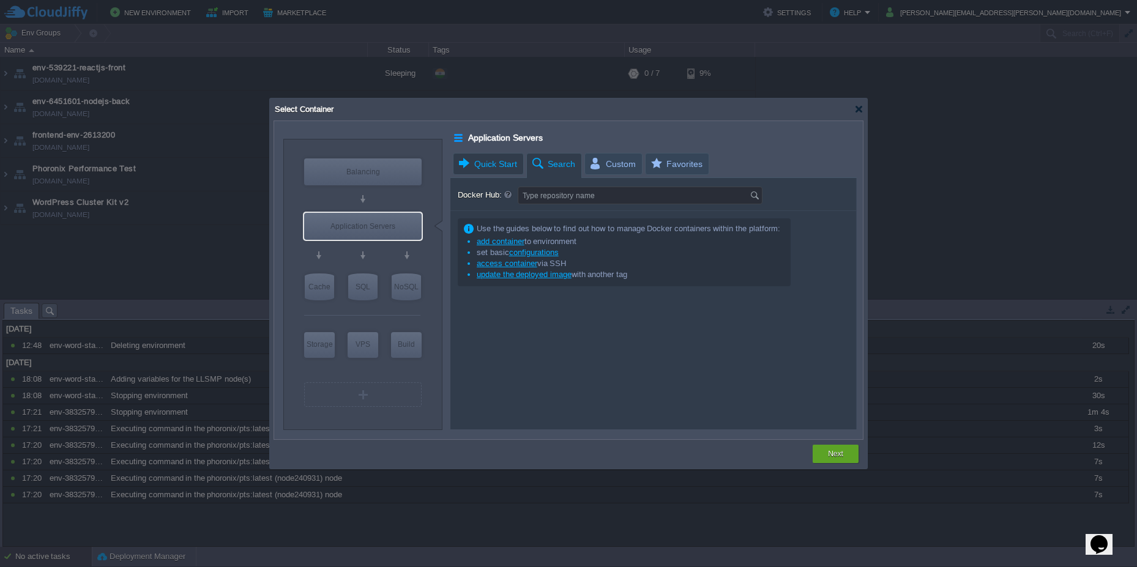
click at [496, 165] on span "Quick Start" at bounding box center [487, 164] width 60 height 21
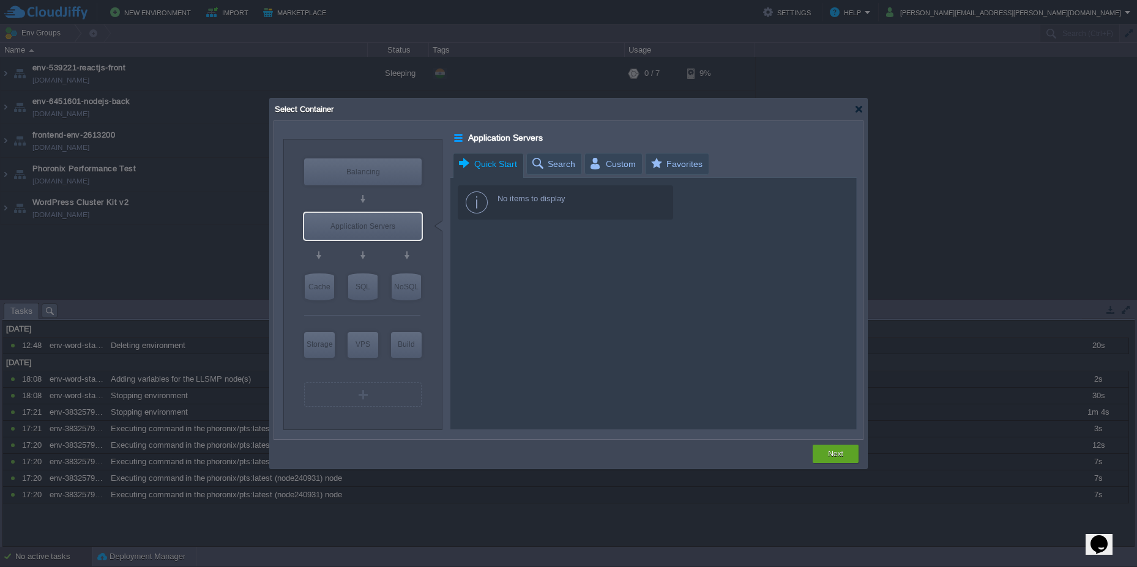
click at [457, 136] on div at bounding box center [459, 138] width 10 height 16
click at [585, 164] on div "Custom" at bounding box center [614, 164] width 58 height 22
click at [675, 169] on span "Favorites" at bounding box center [675, 164] width 53 height 21
click at [860, 111] on div at bounding box center [858, 109] width 9 height 9
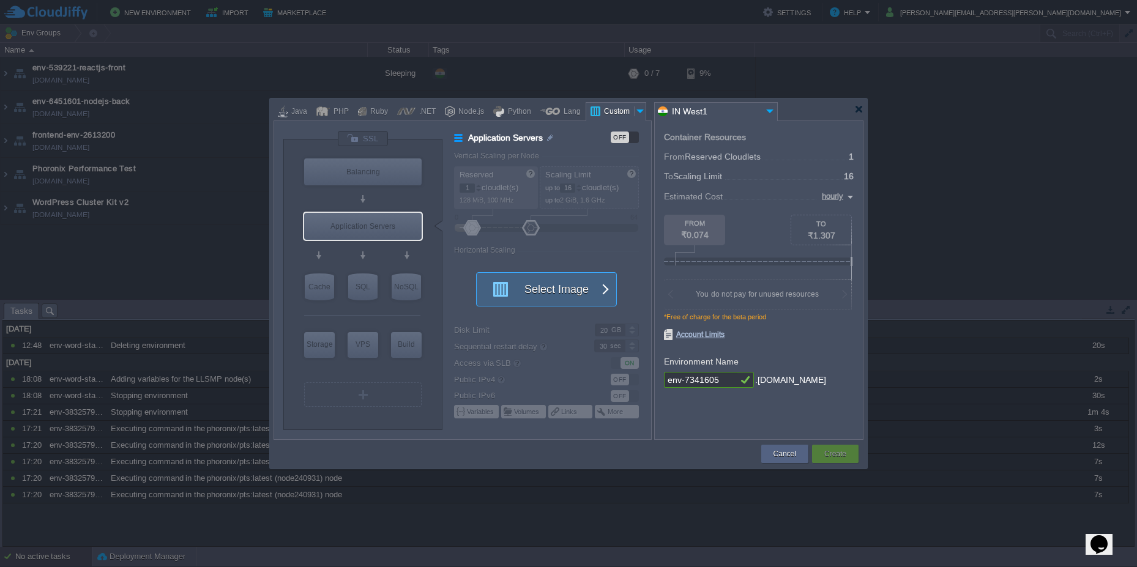
click at [563, 282] on button "Select Image" at bounding box center [540, 289] width 110 height 33
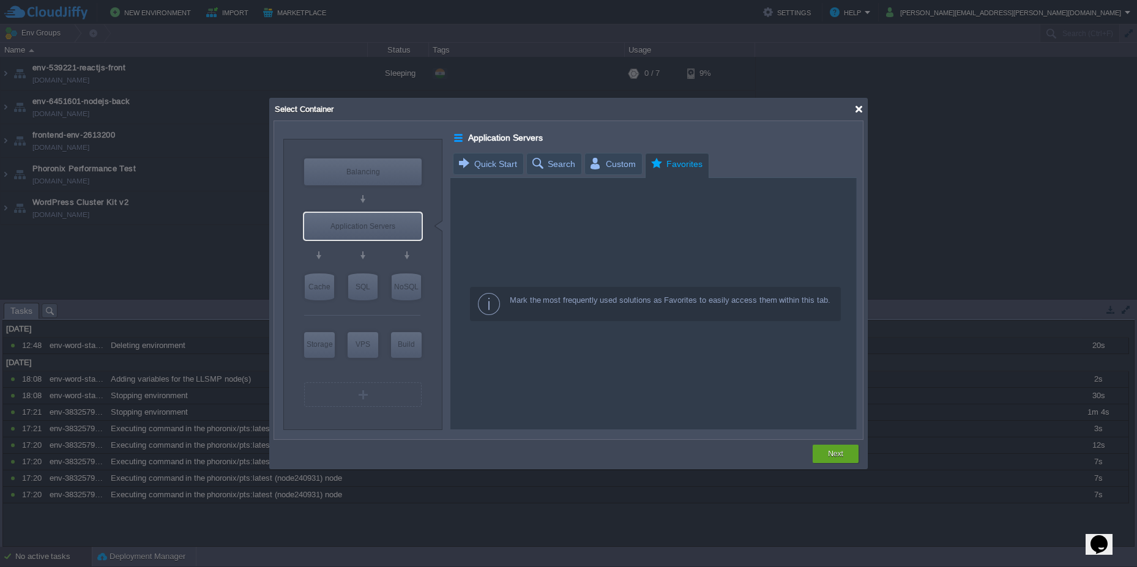
click at [861, 107] on div at bounding box center [858, 109] width 9 height 9
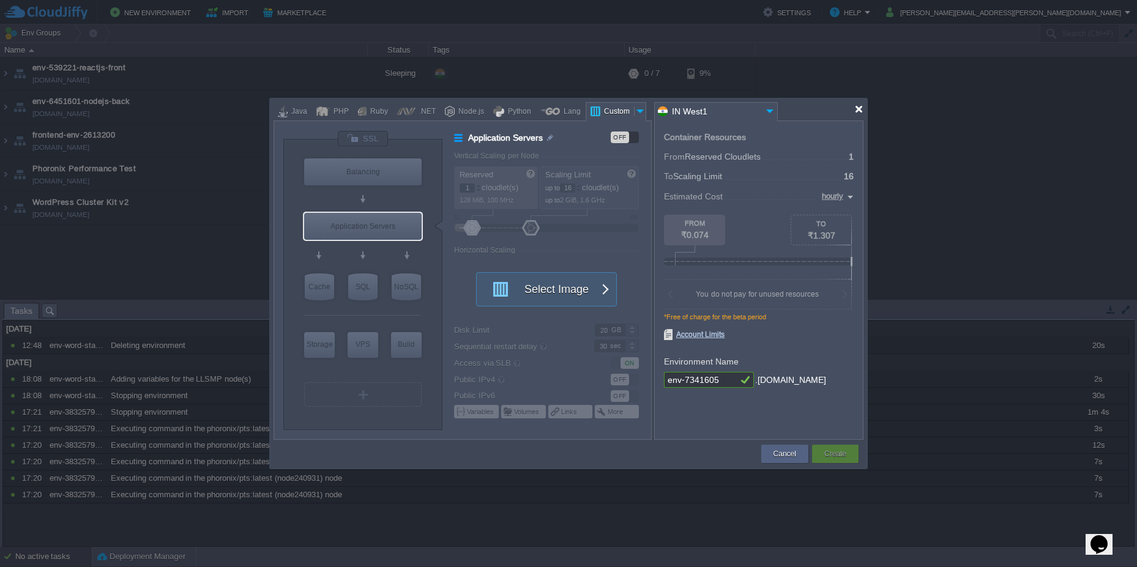
click at [861, 107] on div at bounding box center [858, 109] width 9 height 9
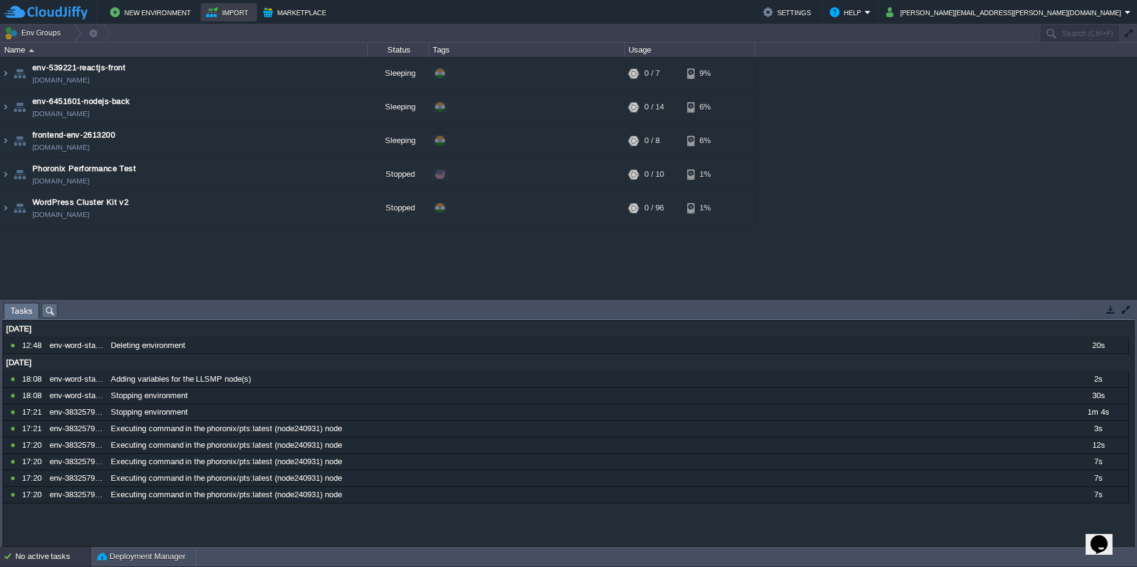
click at [211, 17] on button "Import" at bounding box center [229, 12] width 46 height 15
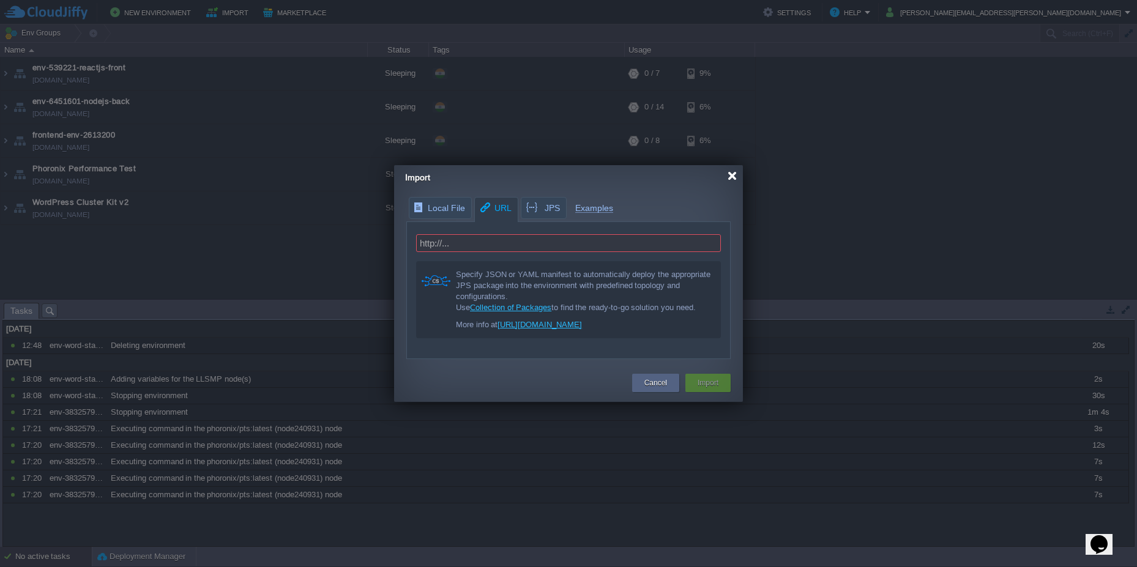
click at [732, 176] on div at bounding box center [732, 175] width 9 height 9
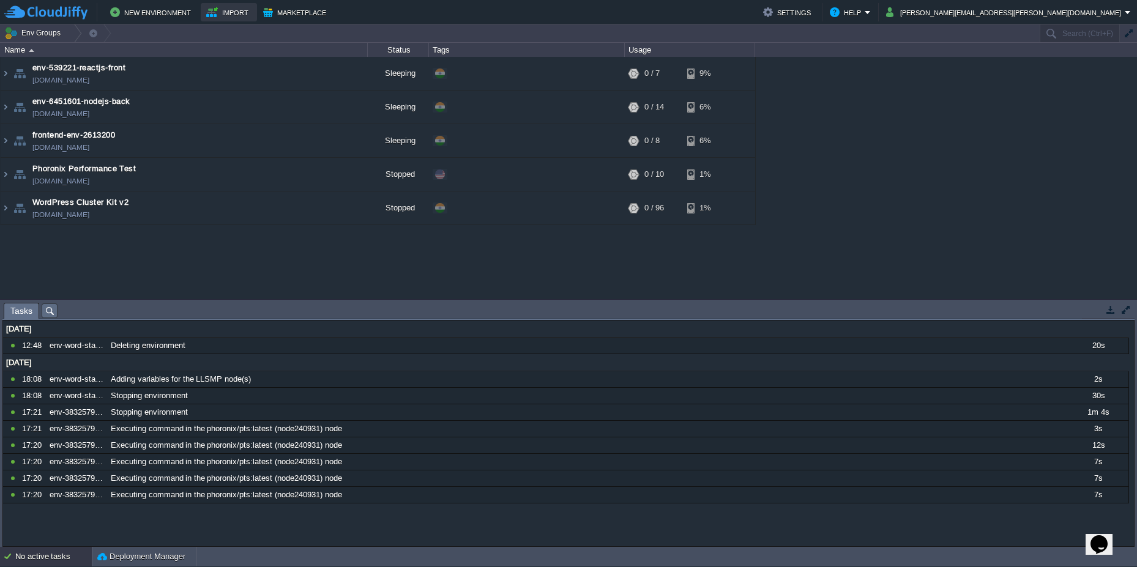
click at [242, 15] on button "Import" at bounding box center [229, 12] width 46 height 15
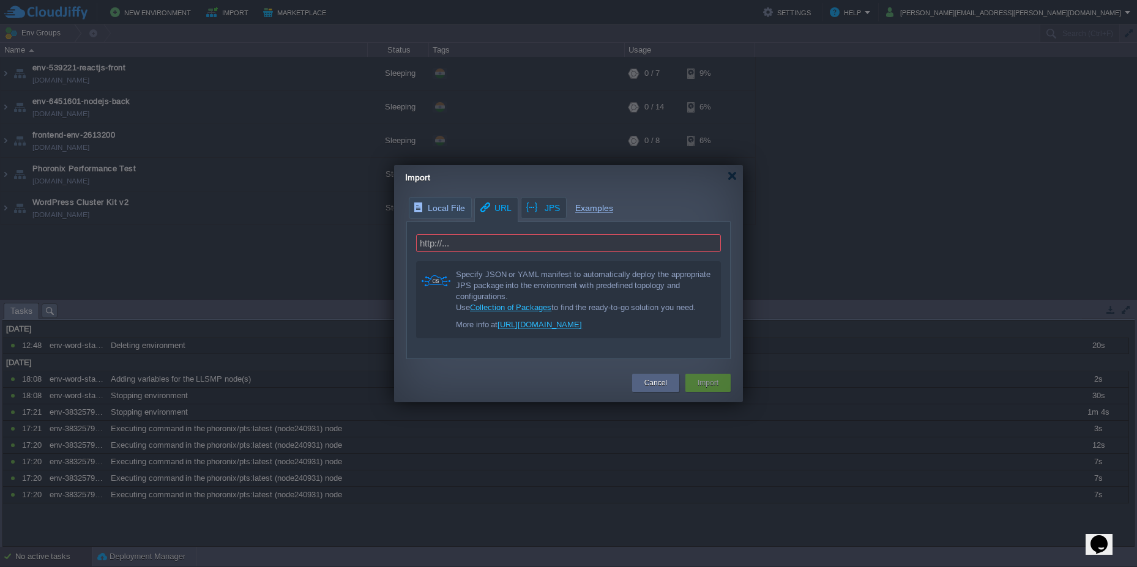
click at [540, 206] on div "Local File URL JPS Examples http://... Specify JSON or YAML manifest to automat…" at bounding box center [568, 278] width 349 height 162
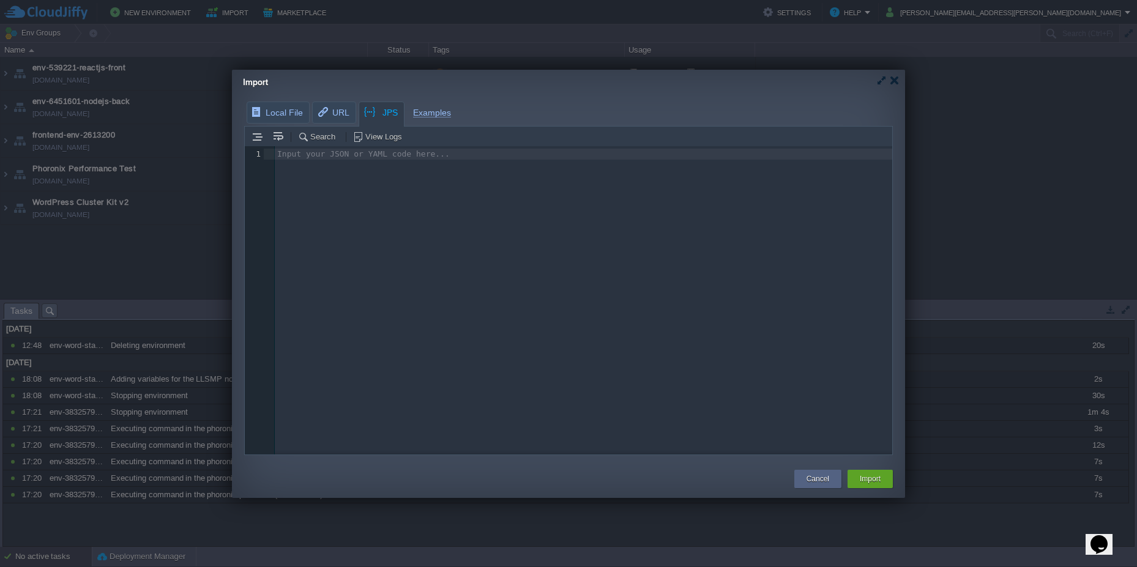
click at [329, 187] on div "Input your JSON or YAML code here... 1 1 ​" at bounding box center [578, 309] width 666 height 327
drag, startPoint x: 278, startPoint y: 155, endPoint x: 509, endPoint y: 419, distance: 350.0
click at [509, 419] on div "Input your JSON or YAML code here... 1 1 ​" at bounding box center [578, 309] width 666 height 327
click at [897, 86] on div "Import" at bounding box center [574, 82] width 662 height 25
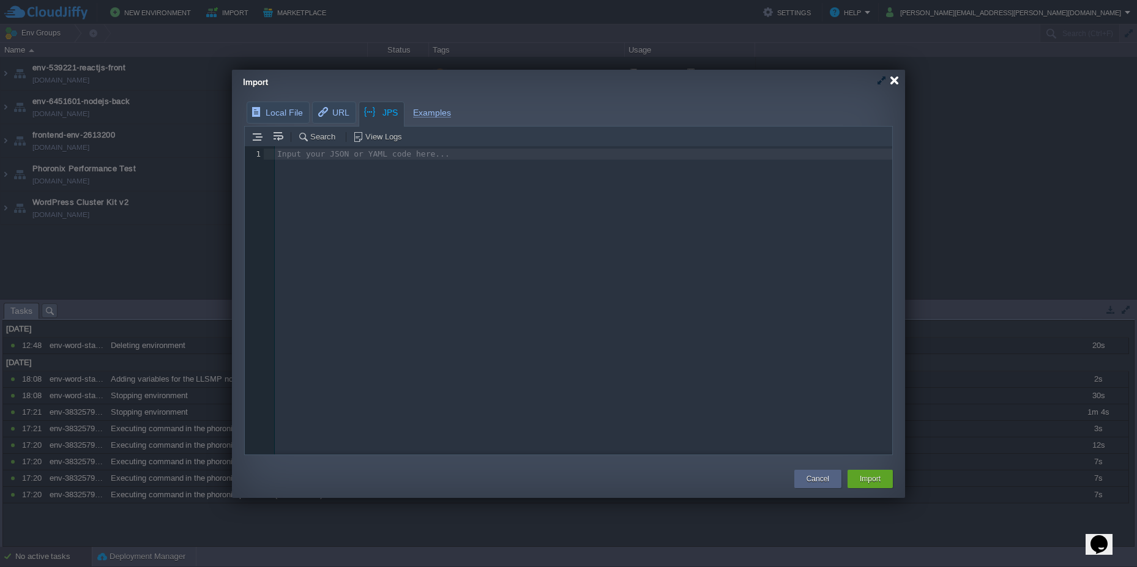
click at [894, 83] on div at bounding box center [894, 80] width 9 height 9
